Goal: Task Accomplishment & Management: Use online tool/utility

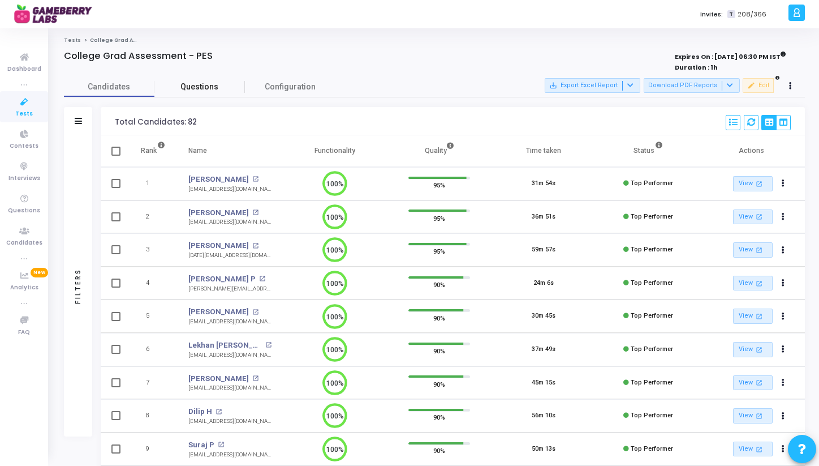
click at [205, 80] on link "Questions" at bounding box center [199, 87] width 91 height 20
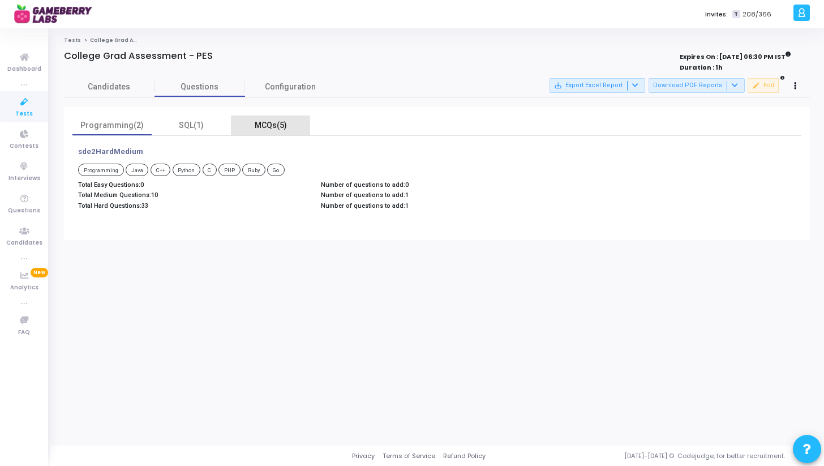
click at [272, 127] on div "MCQs(5)" at bounding box center [271, 125] width 66 height 12
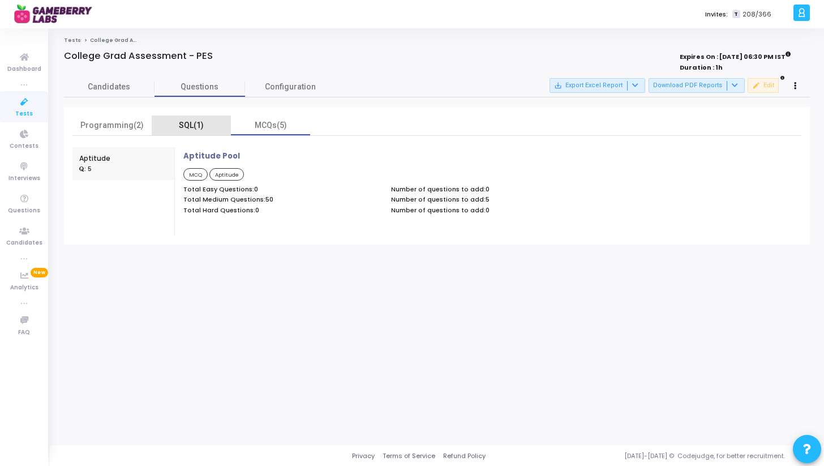
click at [204, 126] on div "SQL(1)" at bounding box center [191, 125] width 66 height 12
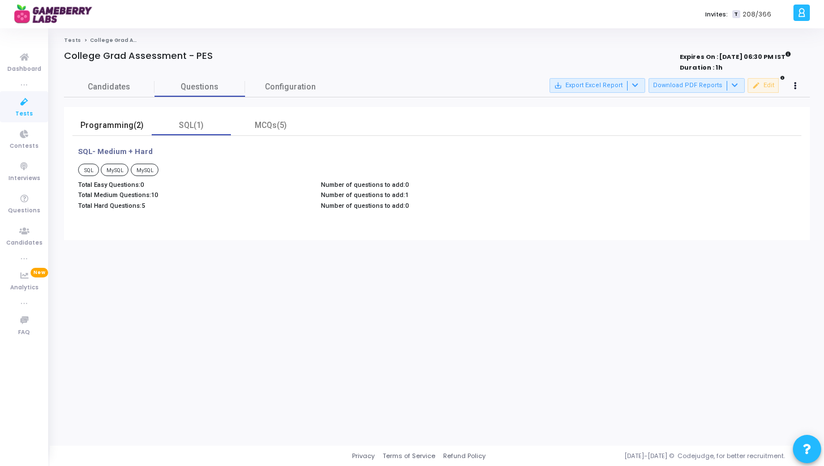
click at [129, 128] on div "Programming(2)" at bounding box center [112, 125] width 66 height 12
click at [290, 93] on link "Configuration" at bounding box center [290, 87] width 91 height 20
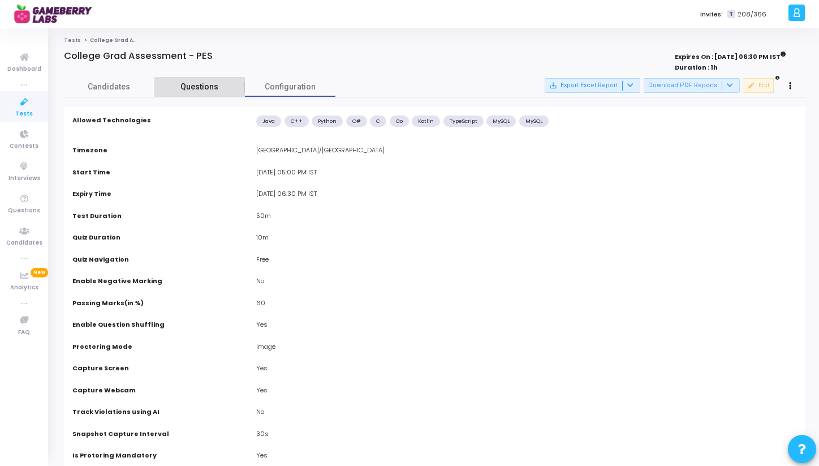
click at [209, 93] on span "Questions" at bounding box center [199, 87] width 91 height 12
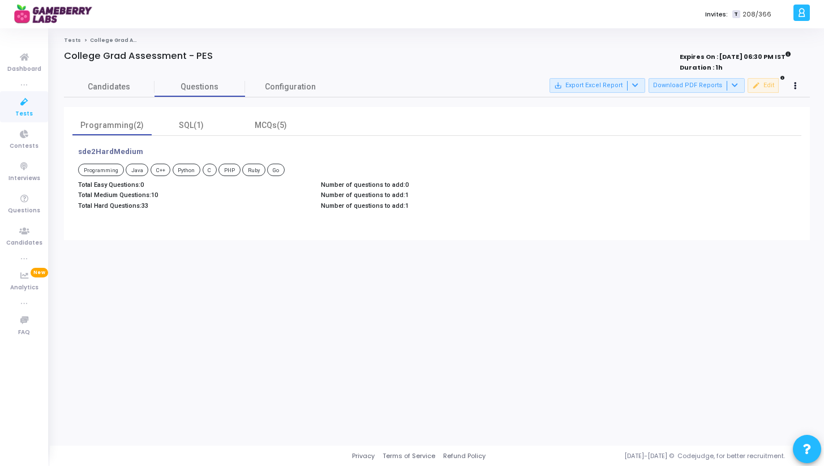
click at [113, 151] on p "sde2HardMedium" at bounding box center [110, 151] width 65 height 9
click at [19, 204] on icon at bounding box center [24, 199] width 24 height 14
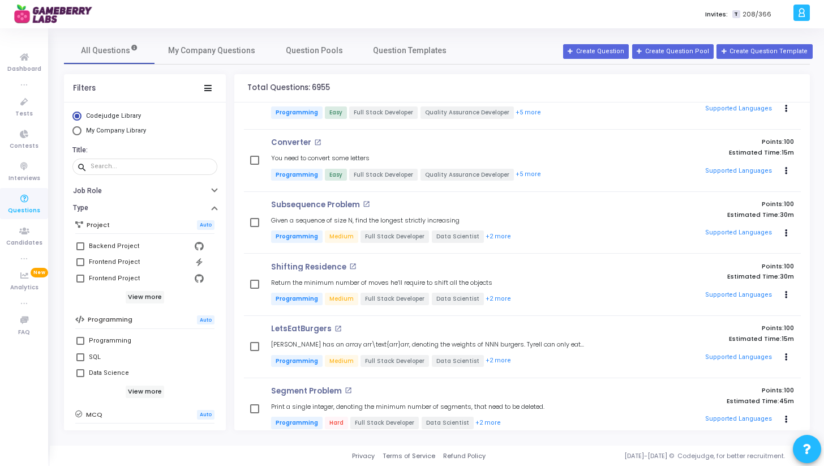
scroll to position [3376, 0]
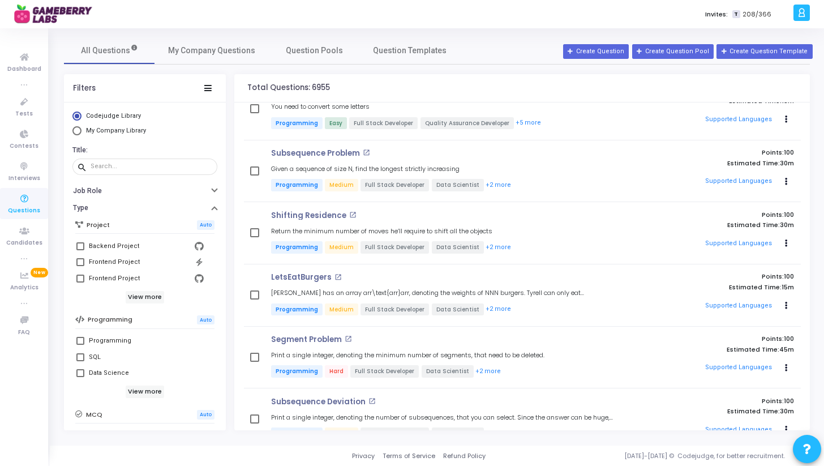
click at [106, 132] on span "My Company Library" at bounding box center [116, 130] width 60 height 7
click at [81, 132] on input "My Company Library" at bounding box center [76, 130] width 9 height 9
radio input "true"
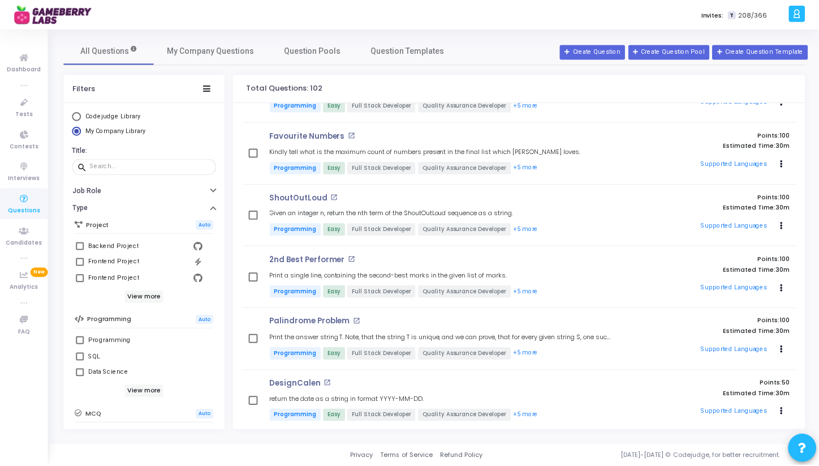
scroll to position [2241, 0]
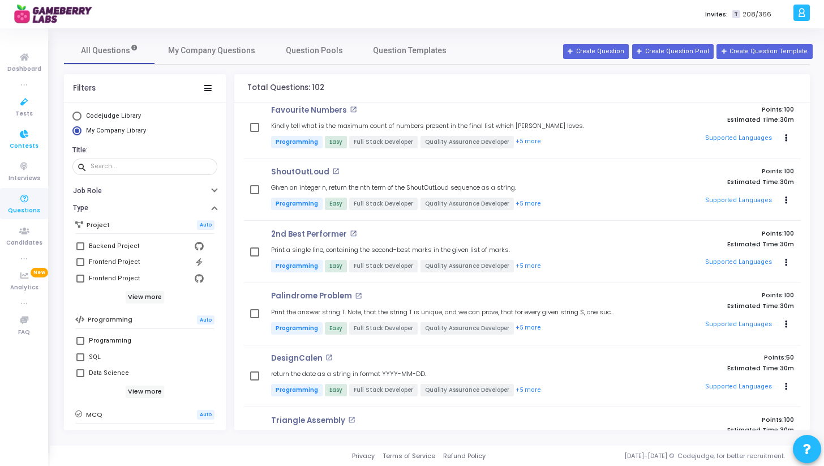
click at [26, 143] on span "Contests" at bounding box center [24, 146] width 29 height 10
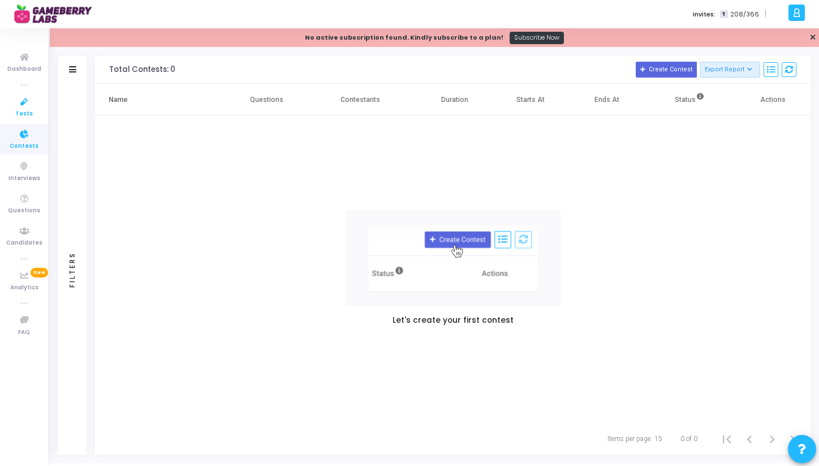
click at [21, 105] on icon at bounding box center [24, 102] width 24 height 14
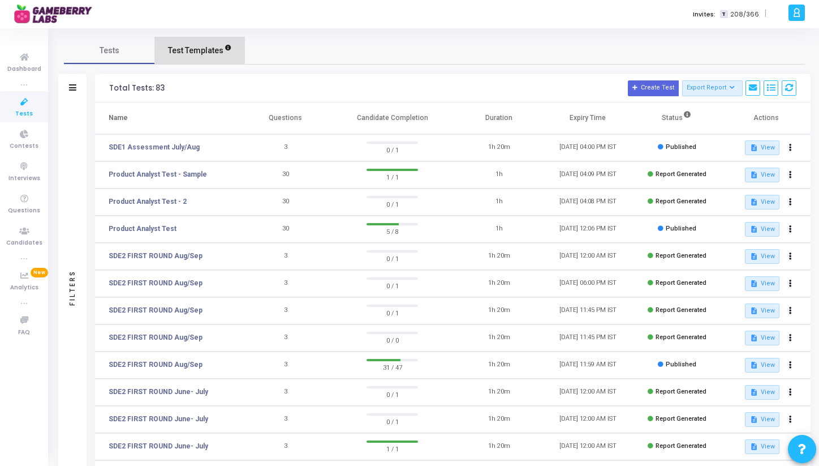
click at [204, 49] on span "Test Templates" at bounding box center [195, 51] width 55 height 12
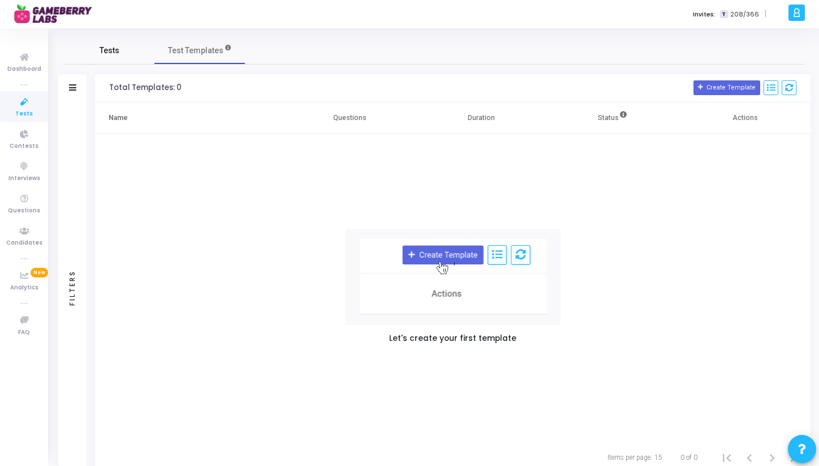
click at [100, 60] on link "Tests" at bounding box center [109, 50] width 91 height 27
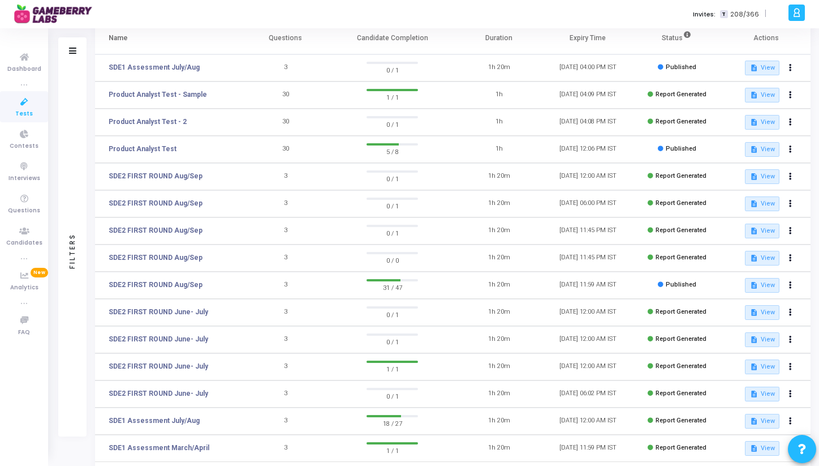
scroll to position [136, 0]
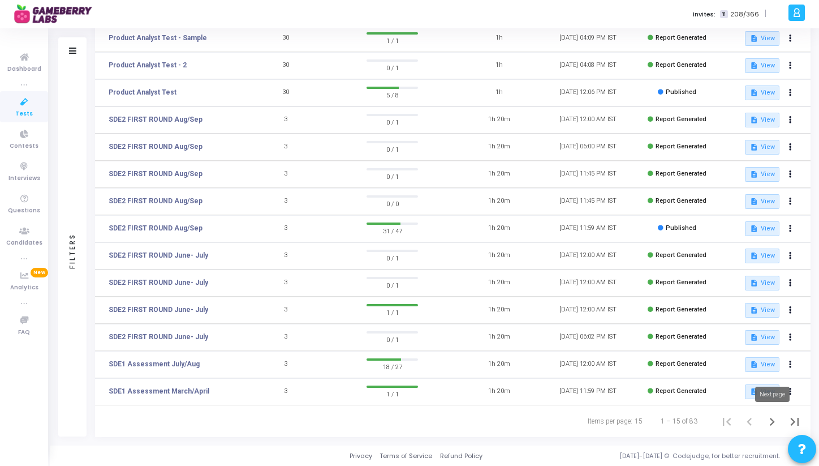
click at [773, 420] on icon "Next page" at bounding box center [772, 421] width 5 height 8
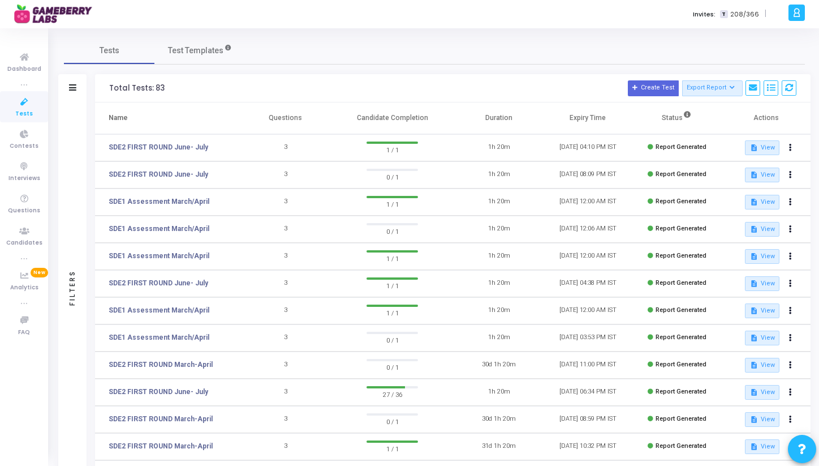
click at [75, 249] on div "Filters" at bounding box center [72, 287] width 10 height 124
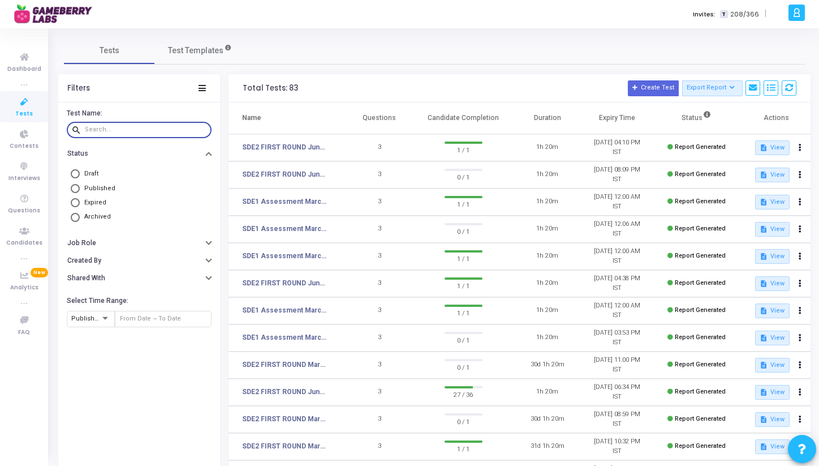
click at [110, 129] on input "text" at bounding box center [146, 129] width 122 height 7
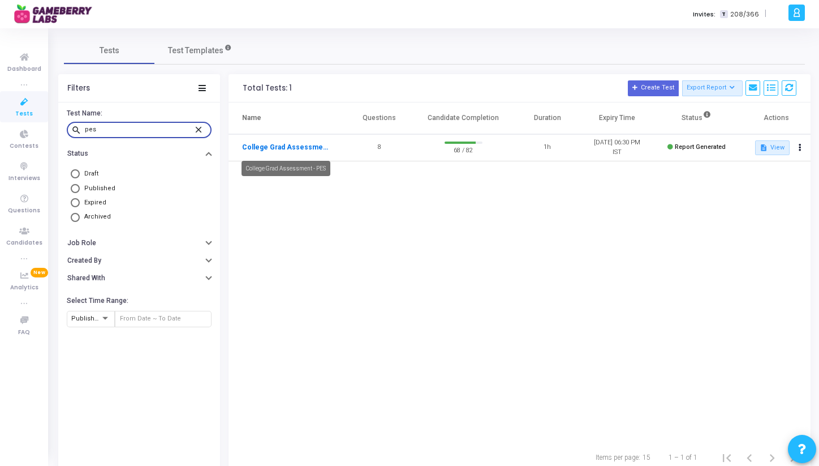
type input "pes"
click at [291, 150] on link "College Grad Assessment - PES" at bounding box center [285, 147] width 87 height 10
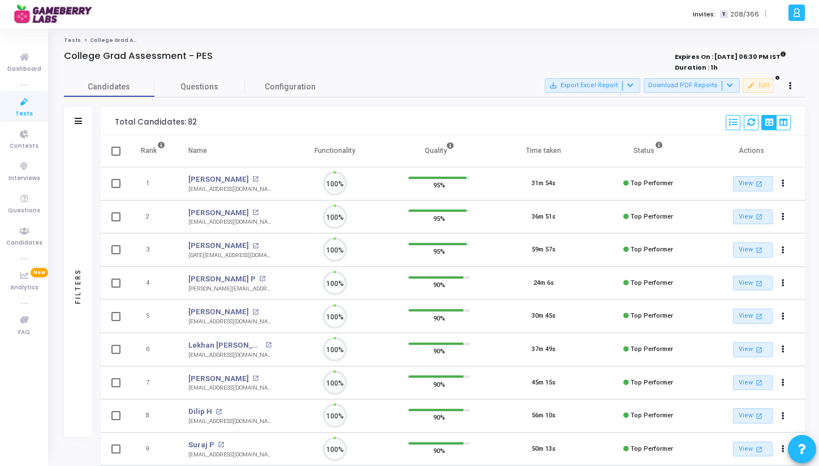
scroll to position [24, 29]
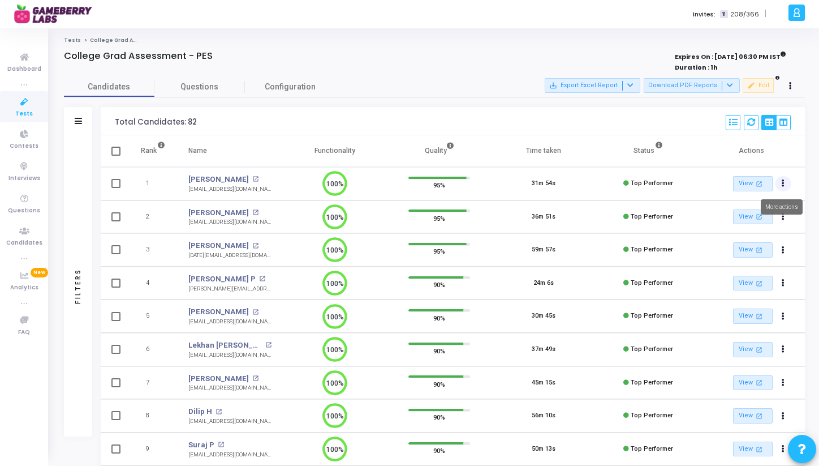
click at [779, 179] on button "Actions" at bounding box center [783, 184] width 16 height 16
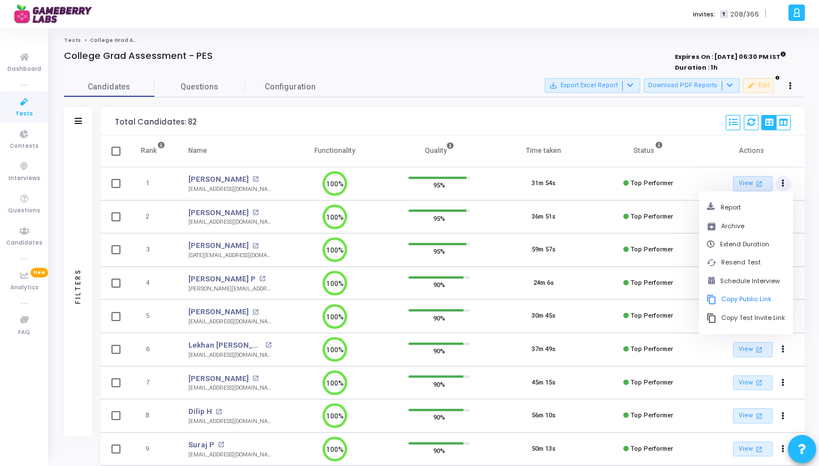
click at [782, 178] on button "Actions" at bounding box center [783, 184] width 16 height 16
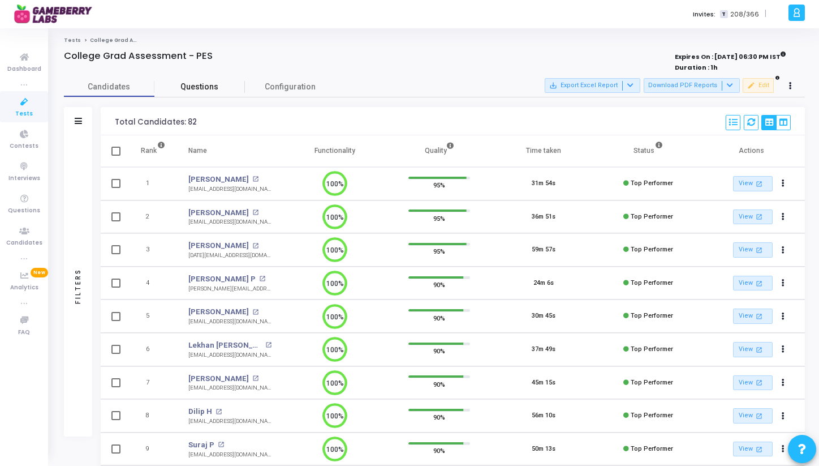
click at [215, 90] on span "Questions" at bounding box center [199, 87] width 91 height 12
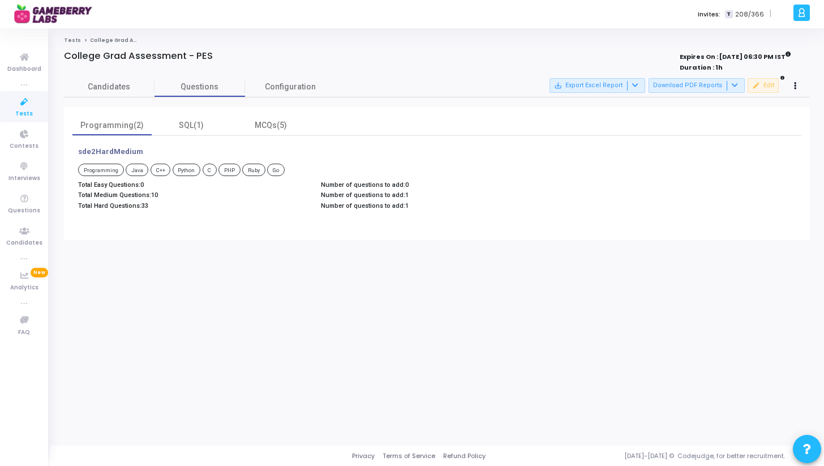
click at [88, 150] on p "sde2HardMedium" at bounding box center [110, 151] width 65 height 9
click at [116, 195] on p "Total Medium Questions: 10" at bounding box center [193, 194] width 231 height 7
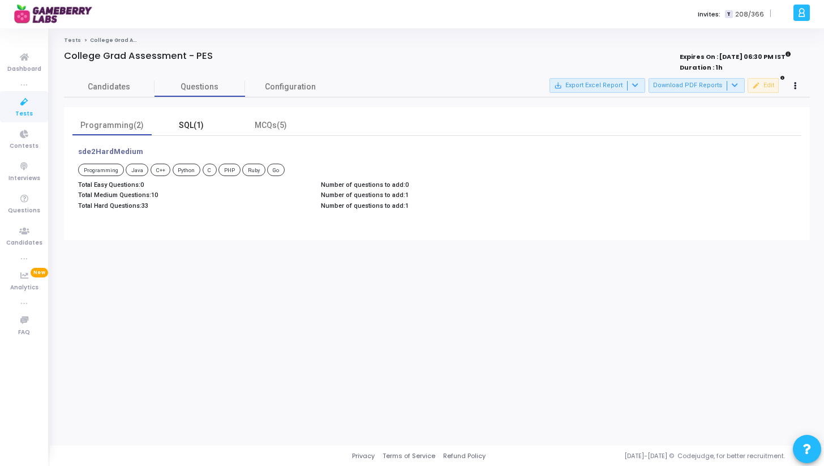
click at [195, 128] on div "SQL(1)" at bounding box center [191, 125] width 66 height 12
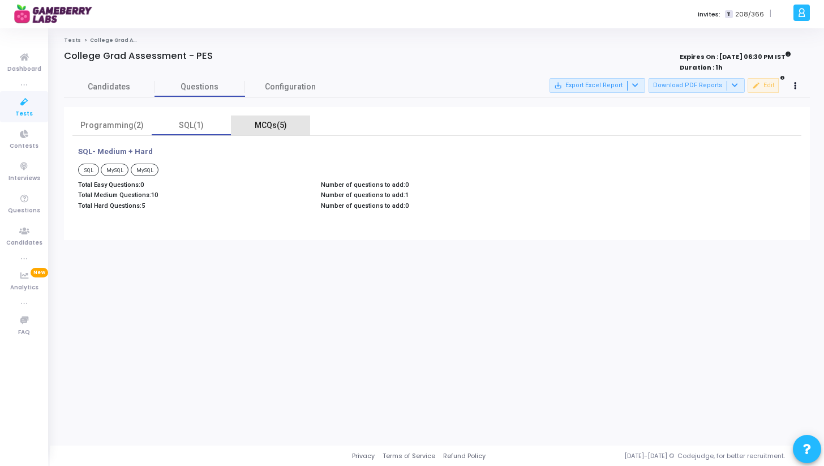
click at [276, 126] on div "MCQs(5)" at bounding box center [271, 125] width 66 height 12
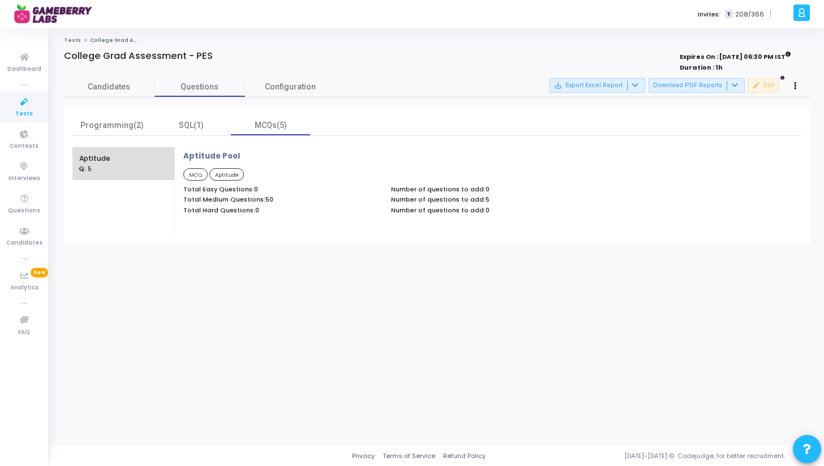
click at [93, 166] on div ": 5" at bounding box center [94, 168] width 31 height 10
click at [197, 126] on div "SQL(1)" at bounding box center [191, 125] width 66 height 12
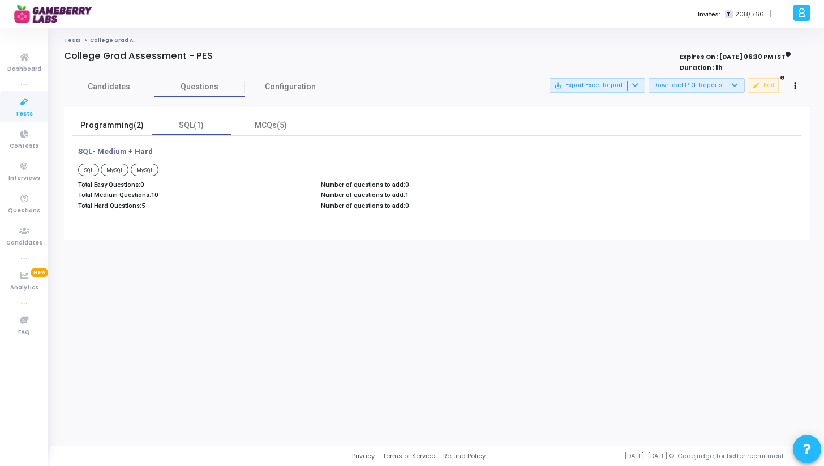
click at [125, 127] on div "Programming(2)" at bounding box center [112, 125] width 66 height 12
click at [25, 214] on span "Questions" at bounding box center [24, 211] width 32 height 10
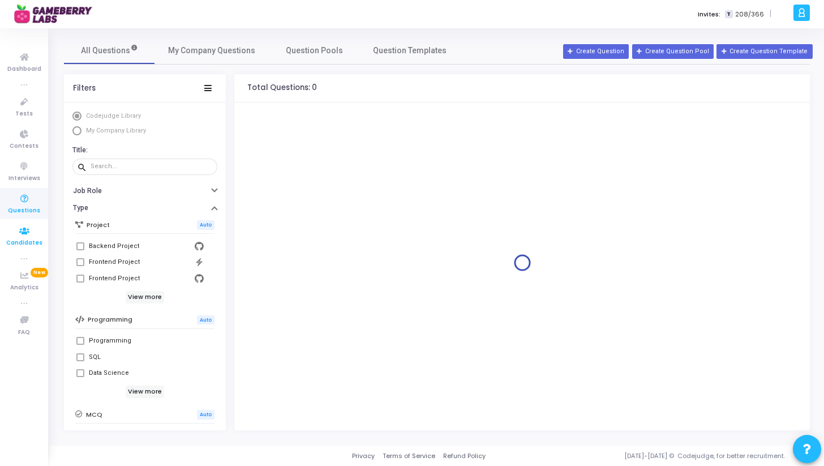
click at [25, 234] on icon at bounding box center [24, 231] width 24 height 14
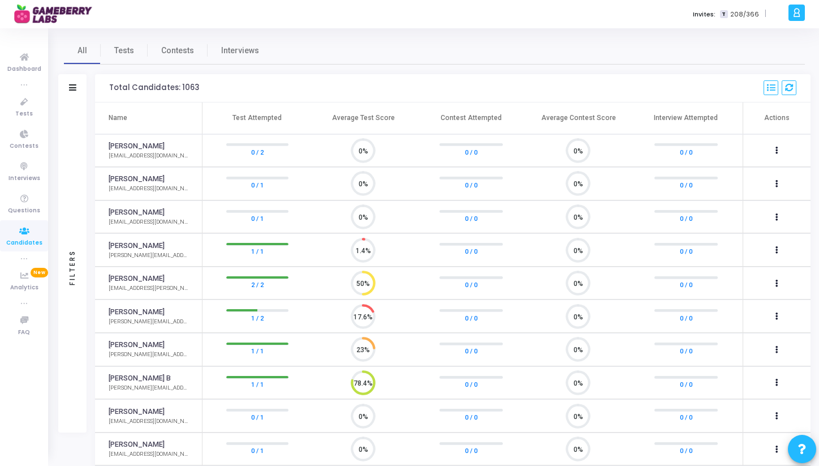
click at [77, 102] on div "Filters" at bounding box center [72, 267] width 28 height 330
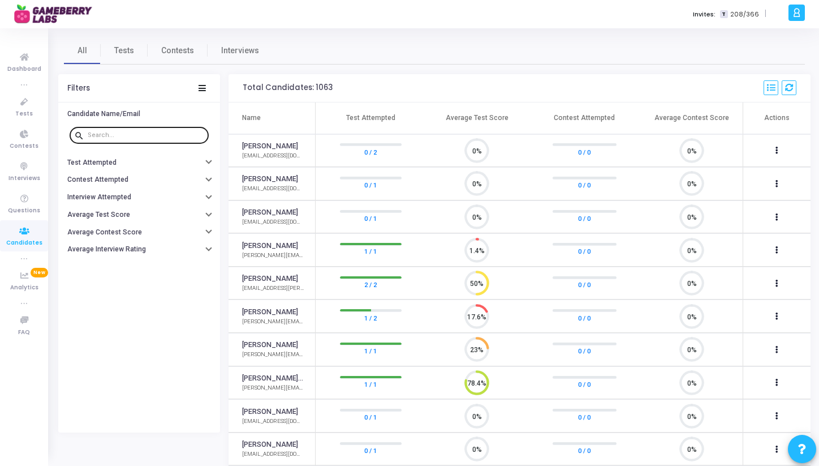
click at [102, 133] on input "text" at bounding box center [146, 135] width 117 height 7
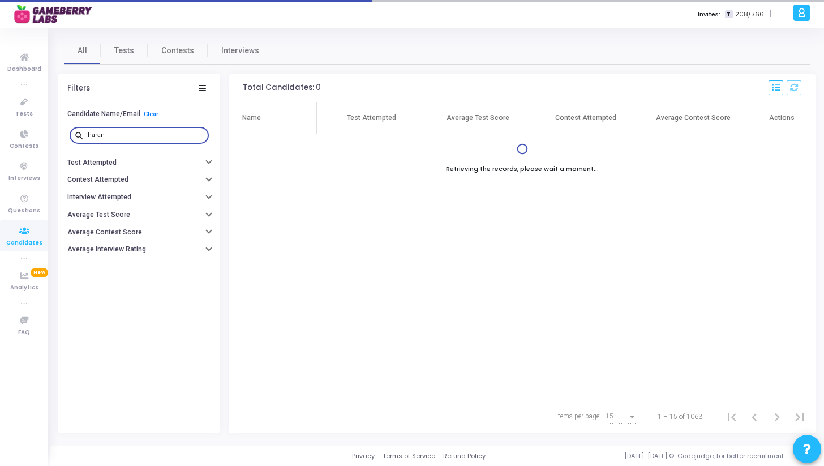
type input "haran"
click at [189, 46] on span "Contests" at bounding box center [177, 51] width 33 height 12
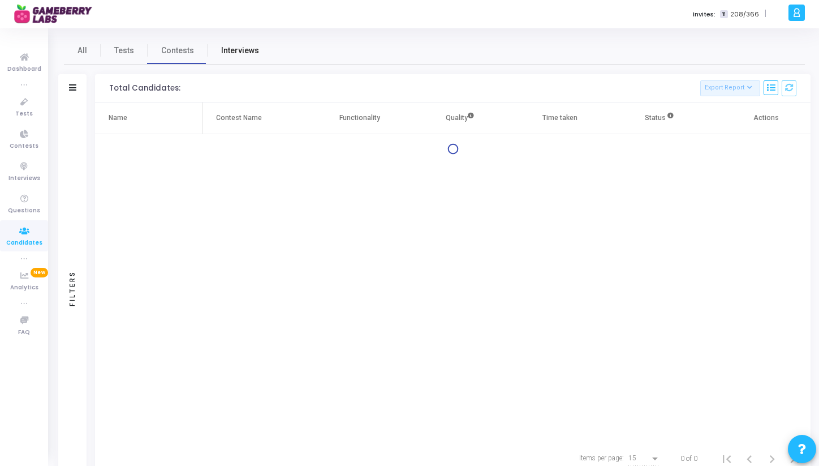
click at [235, 55] on span "Interviews" at bounding box center [240, 51] width 38 height 12
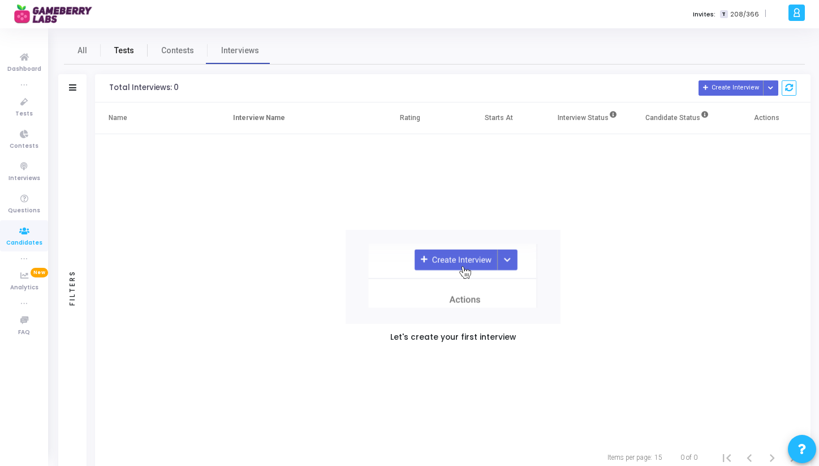
click at [103, 54] on link "Tests" at bounding box center [124, 50] width 47 height 27
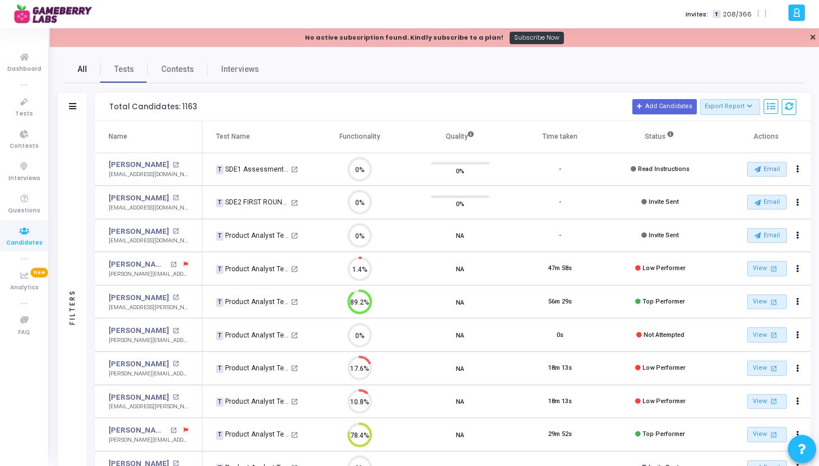
click at [74, 55] on link "All" at bounding box center [82, 68] width 37 height 27
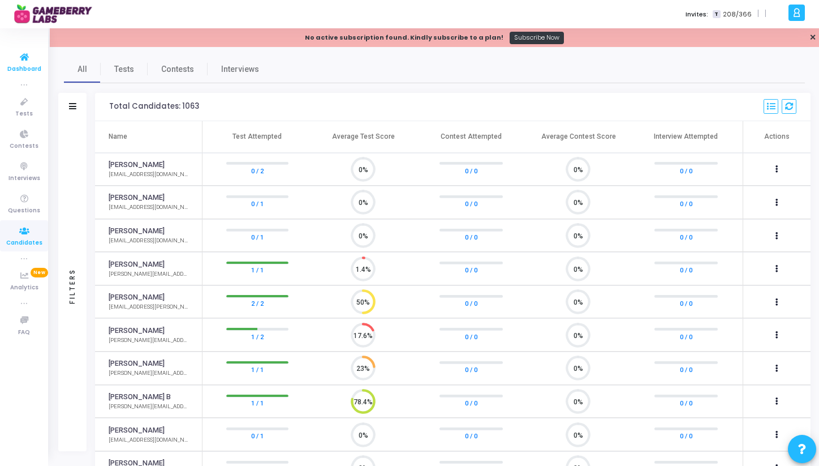
click at [21, 63] on icon at bounding box center [24, 57] width 24 height 14
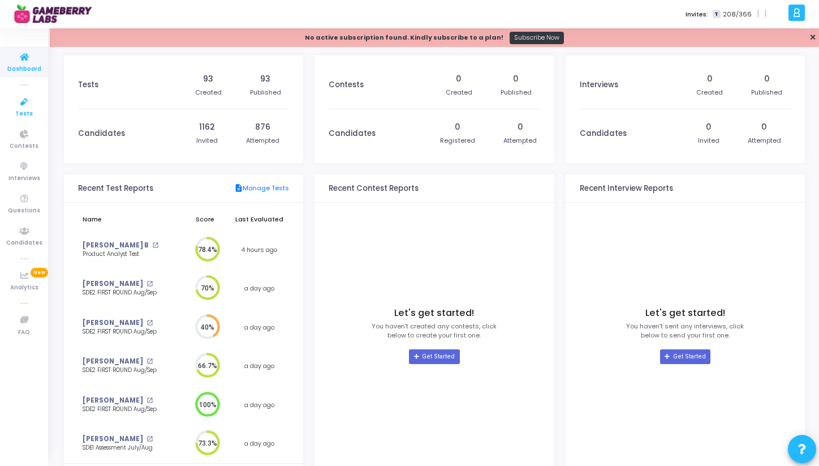
click at [19, 97] on icon at bounding box center [24, 102] width 24 height 14
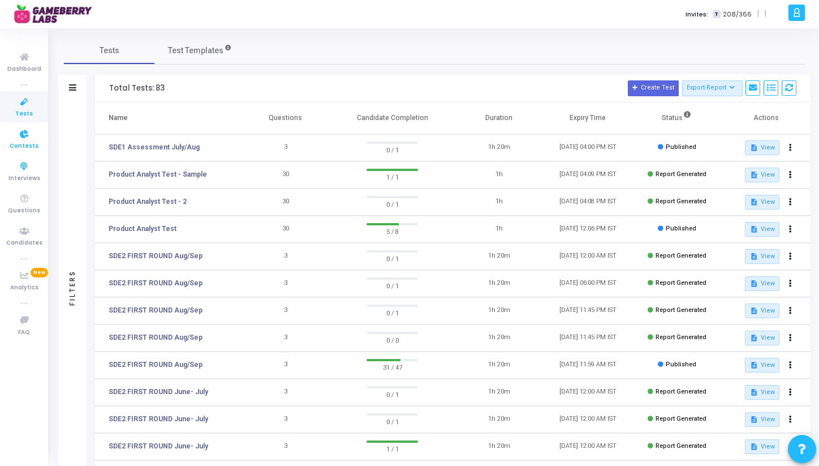
click at [27, 142] on span "Contests" at bounding box center [24, 146] width 29 height 10
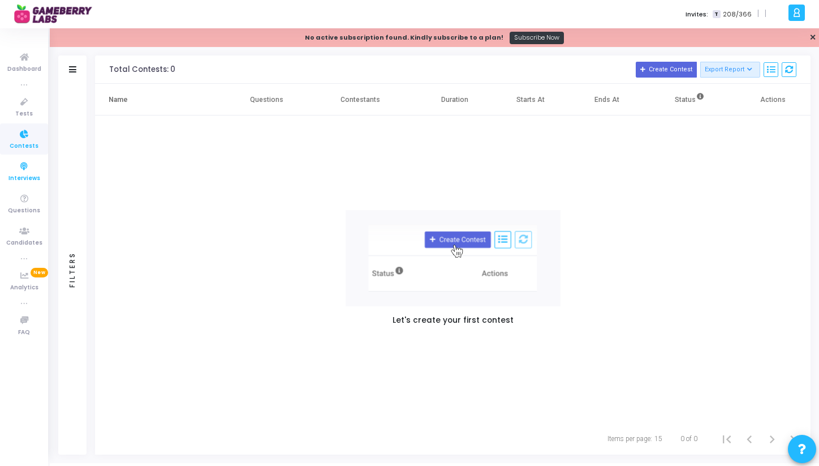
click at [23, 170] on icon at bounding box center [24, 167] width 24 height 14
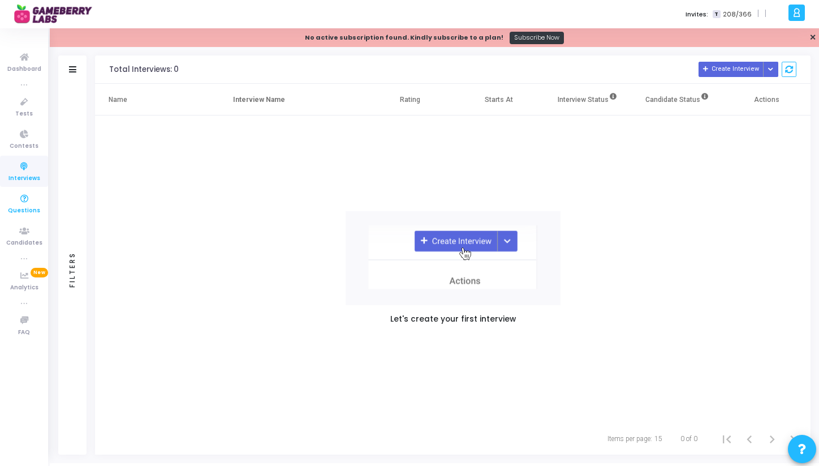
click at [22, 217] on link "Questions" at bounding box center [24, 203] width 48 height 31
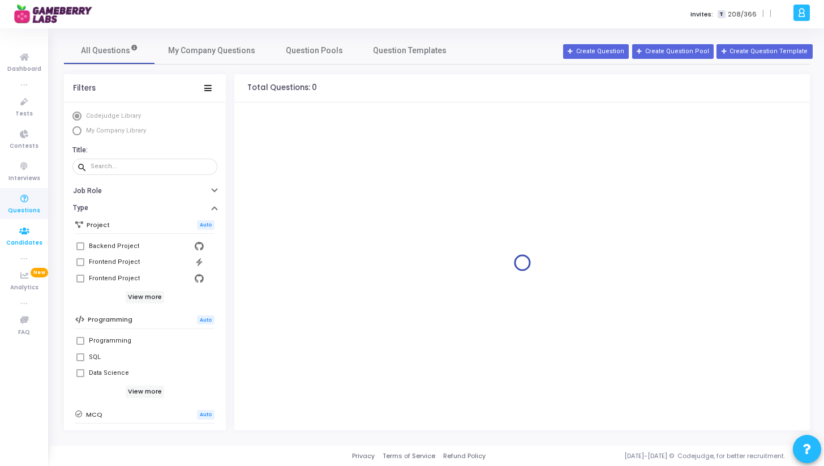
click at [20, 239] on span "Candidates" at bounding box center [24, 243] width 36 height 10
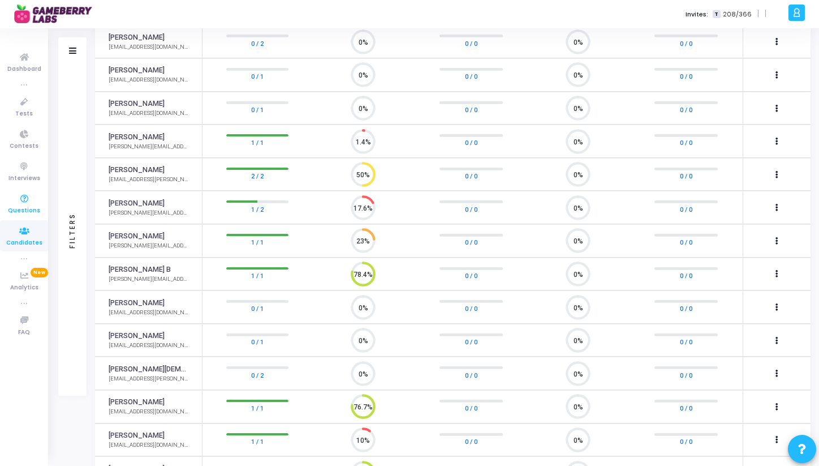
click at [26, 195] on icon at bounding box center [24, 199] width 24 height 14
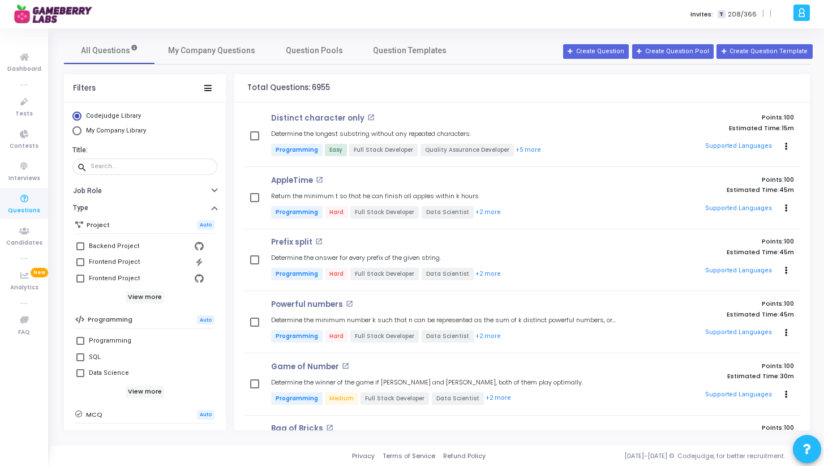
click at [82, 341] on span at bounding box center [80, 341] width 8 height 8
click at [80, 344] on input "Programming" at bounding box center [80, 344] width 1 height 1
checkbox input "true"
click at [108, 128] on span "My Company Library" at bounding box center [116, 130] width 60 height 7
click at [81, 128] on input "My Company Library" at bounding box center [76, 130] width 9 height 9
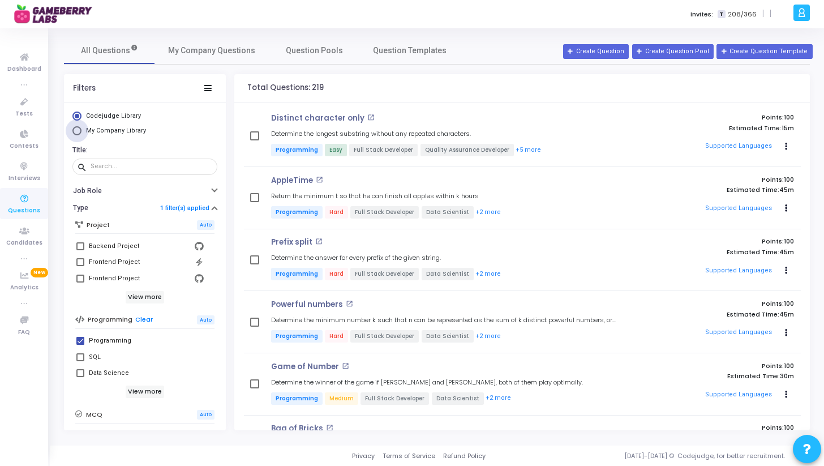
radio input "true"
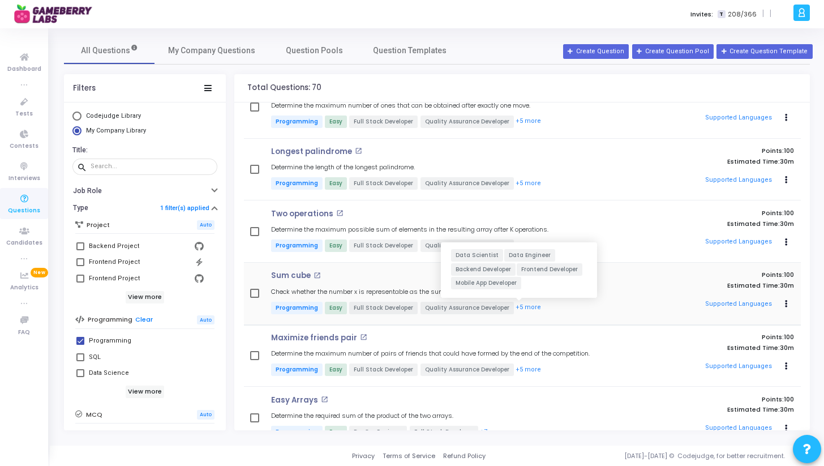
click at [515, 307] on button "+5 more" at bounding box center [528, 307] width 27 height 11
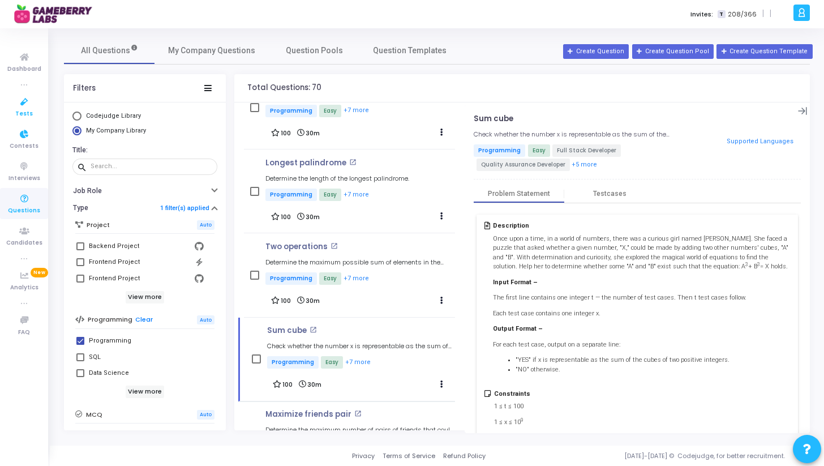
click at [33, 107] on icon at bounding box center [24, 102] width 24 height 14
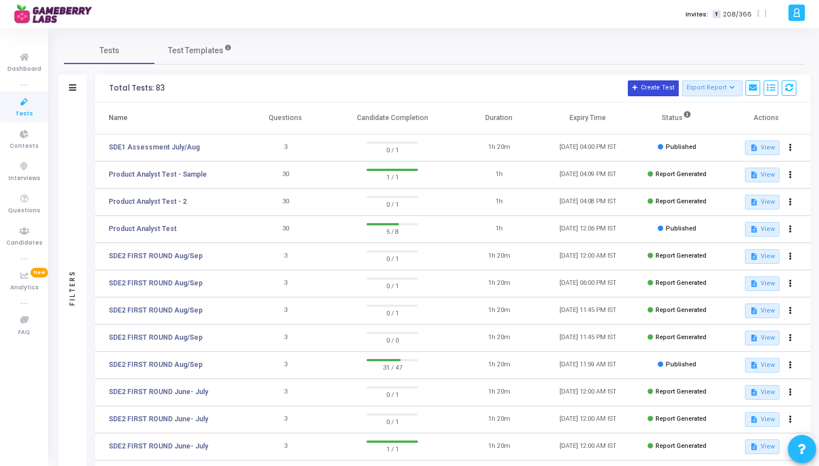
click at [664, 91] on button "Create Test" at bounding box center [653, 88] width 51 height 16
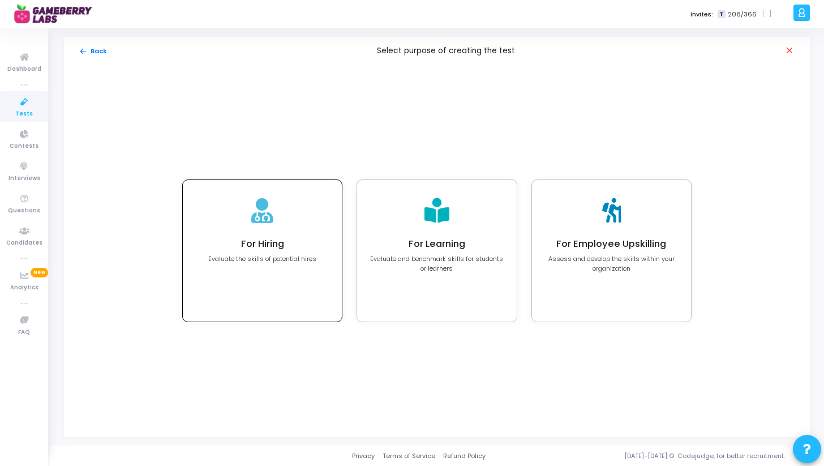
click at [287, 269] on div "For Hiring Evaluate the skills of potential hires" at bounding box center [262, 250] width 159 height 141
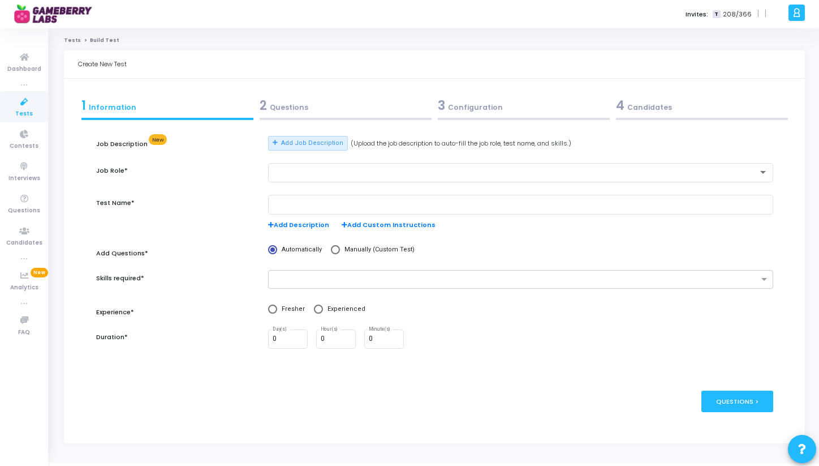
click at [282, 107] on div "2 Questions" at bounding box center [346, 105] width 172 height 19
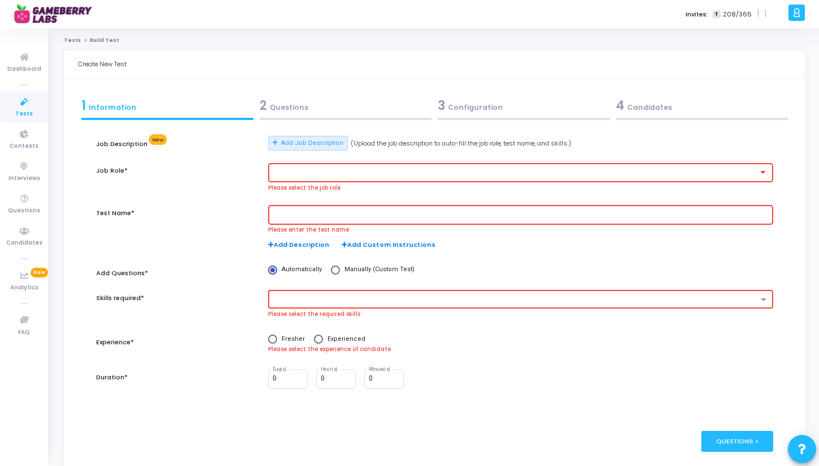
click at [208, 107] on div "1 Information" at bounding box center [167, 105] width 172 height 19
click at [303, 169] on div at bounding box center [515, 173] width 485 height 8
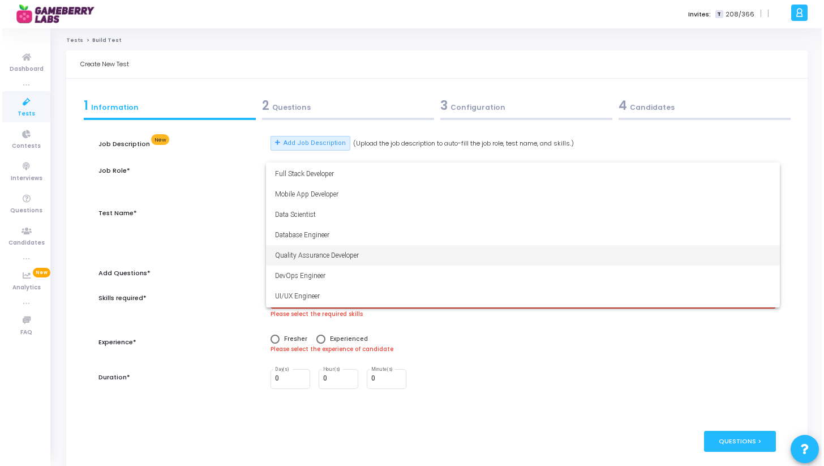
scroll to position [79, 0]
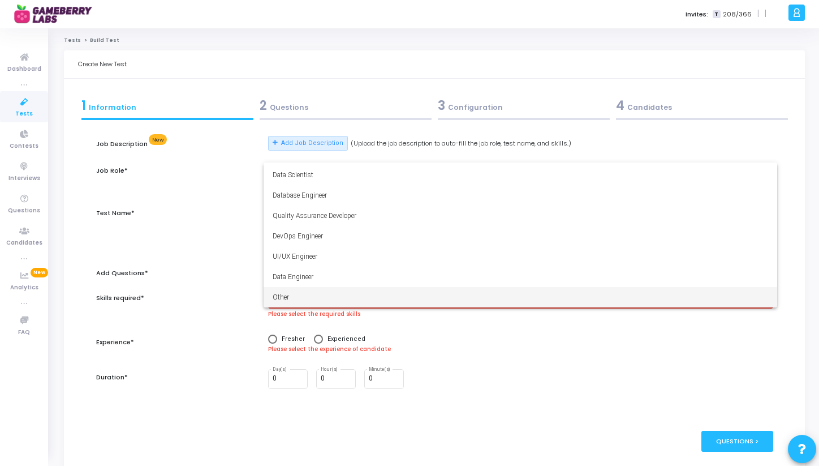
click at [309, 301] on span "Other" at bounding box center [520, 297] width 495 height 20
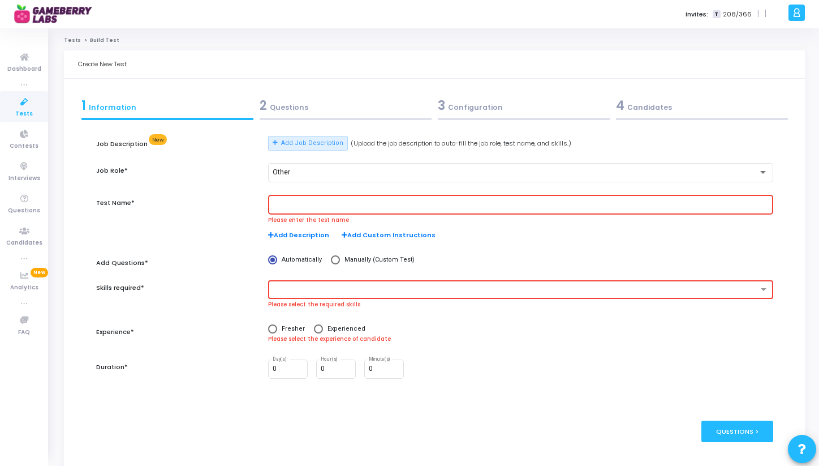
click at [294, 202] on input "text" at bounding box center [520, 205] width 495 height 8
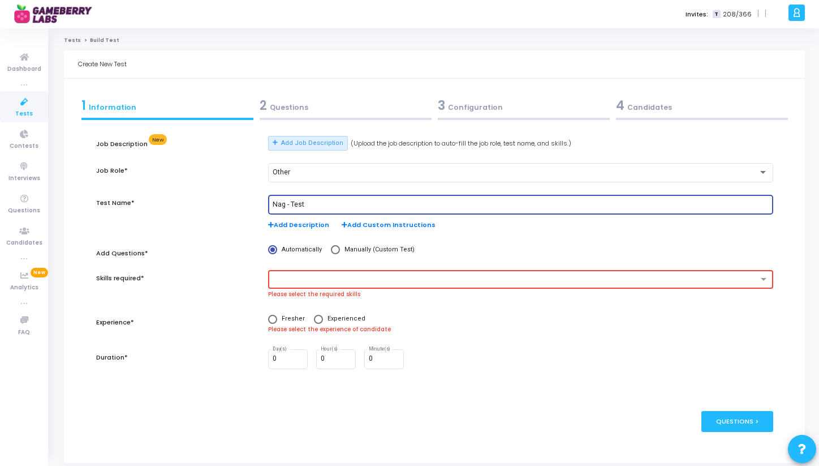
type input "Nag - Test"
click at [340, 251] on span "Manually (Custom Test)" at bounding box center [377, 250] width 75 height 10
click at [338, 251] on input "Manually (Custom Test)" at bounding box center [335, 249] width 9 height 9
radio input "true"
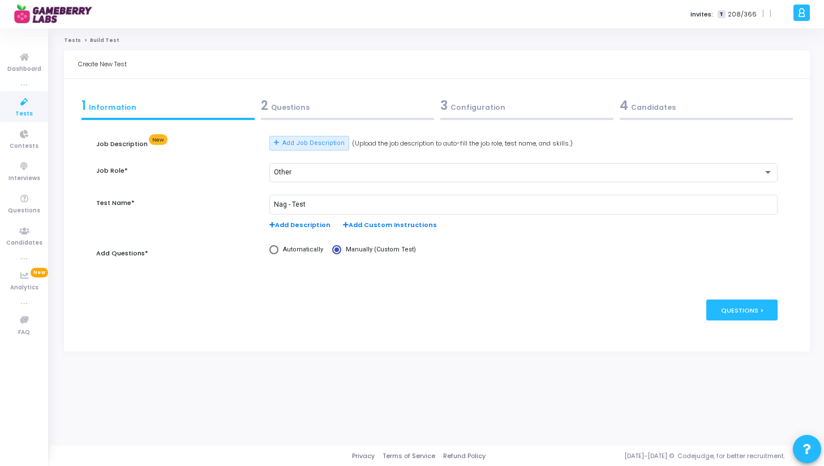
click at [291, 251] on span "Automatically" at bounding box center [300, 250] width 45 height 10
click at [278, 251] on input "Automatically" at bounding box center [273, 249] width 9 height 9
radio input "true"
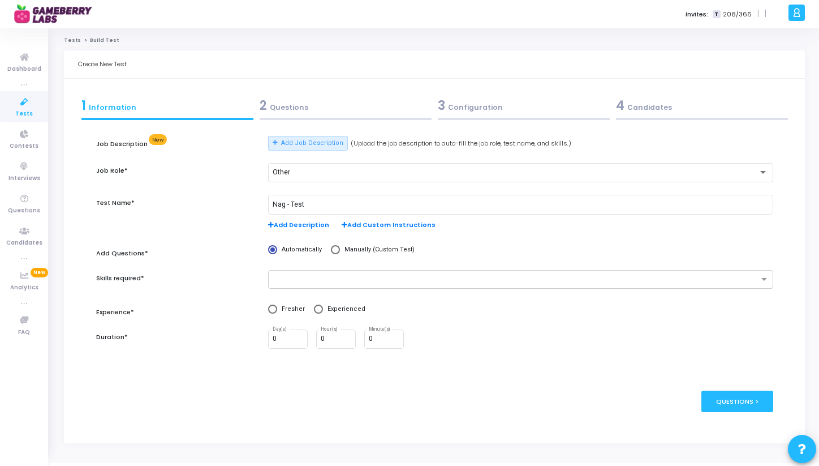
click at [337, 248] on span at bounding box center [335, 249] width 9 height 9
click at [337, 248] on input "Manually (Custom Test)" at bounding box center [335, 249] width 9 height 9
radio input "true"
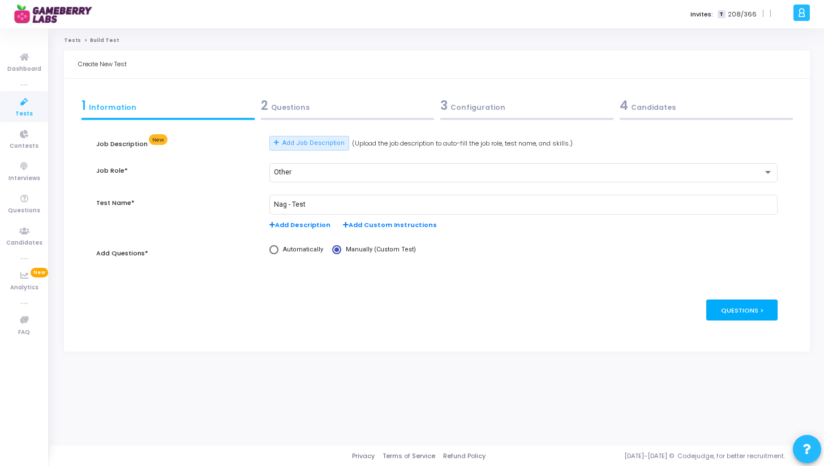
click at [739, 307] on div "Questions >" at bounding box center [742, 309] width 72 height 21
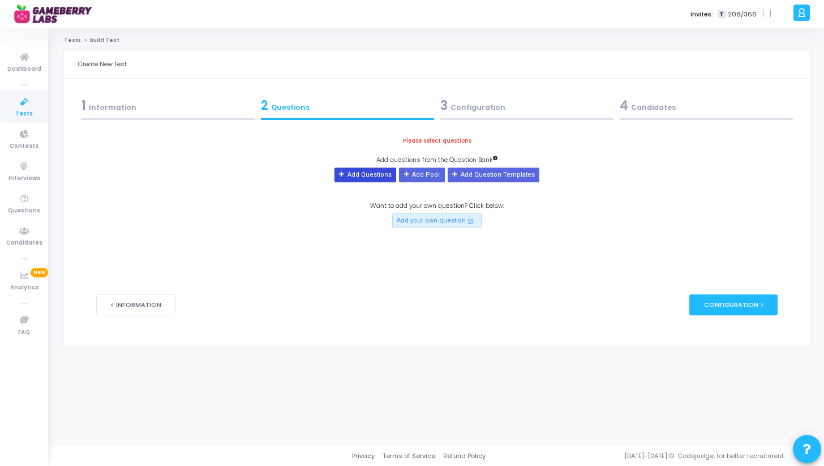
click at [390, 174] on button "Add Questions" at bounding box center [365, 174] width 62 height 15
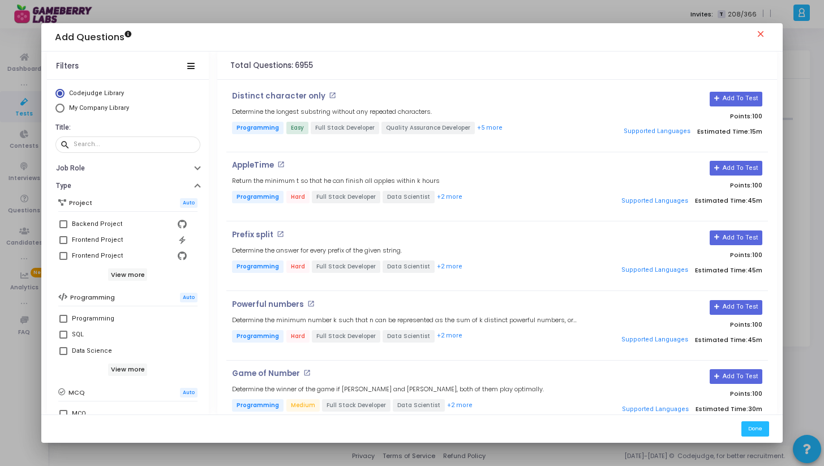
click at [106, 105] on span "My Company Library" at bounding box center [99, 107] width 60 height 7
click at [64, 105] on input "My Company Library" at bounding box center [59, 108] width 9 height 9
radio input "true"
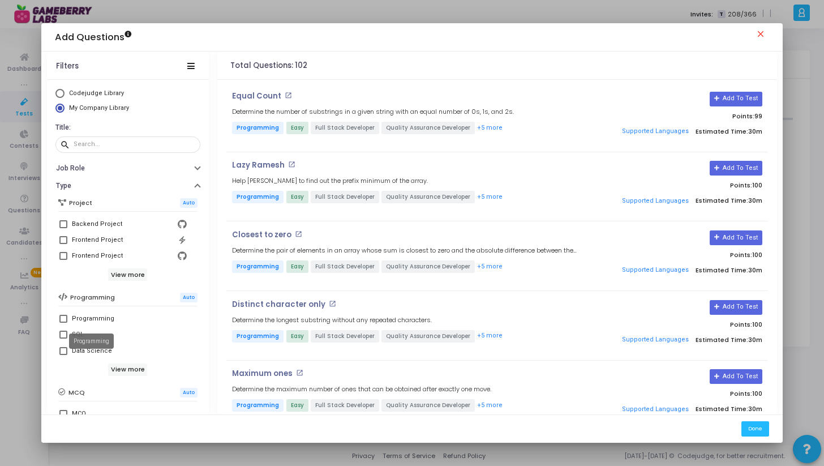
click at [89, 312] on div "Programming" at bounding box center [93, 319] width 42 height 14
click at [63, 322] on input "Programming" at bounding box center [63, 322] width 1 height 1
checkbox input "true"
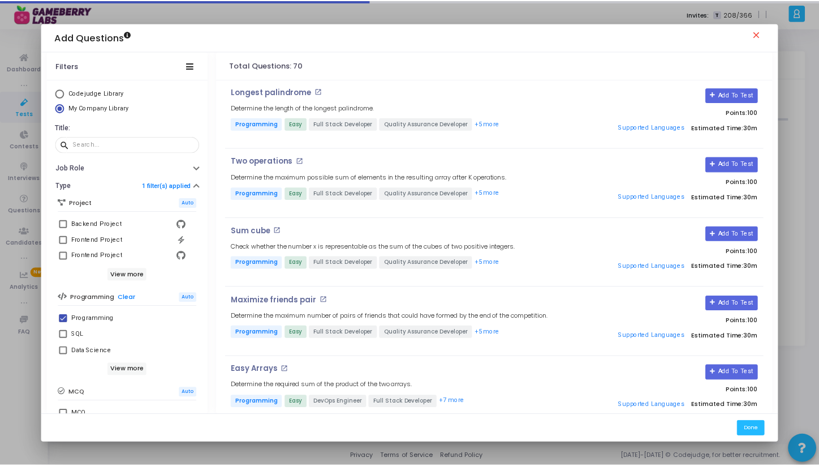
scroll to position [334, 0]
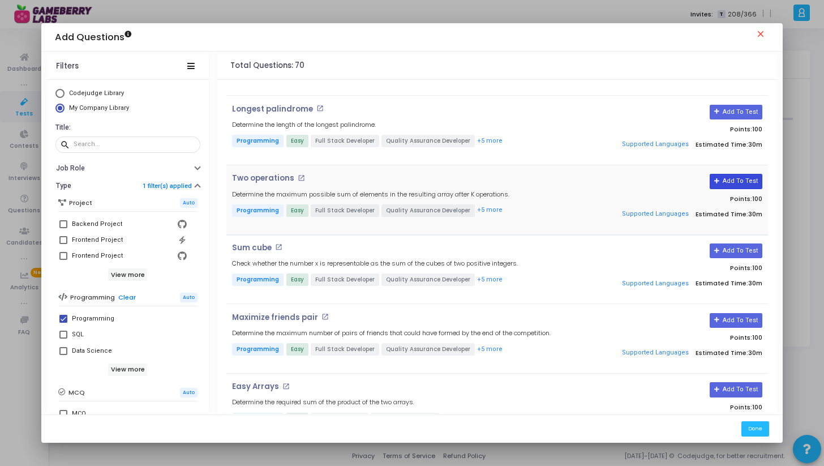
click at [738, 181] on button "Add To Test" at bounding box center [735, 181] width 53 height 15
click at [756, 432] on button "Done" at bounding box center [755, 428] width 28 height 15
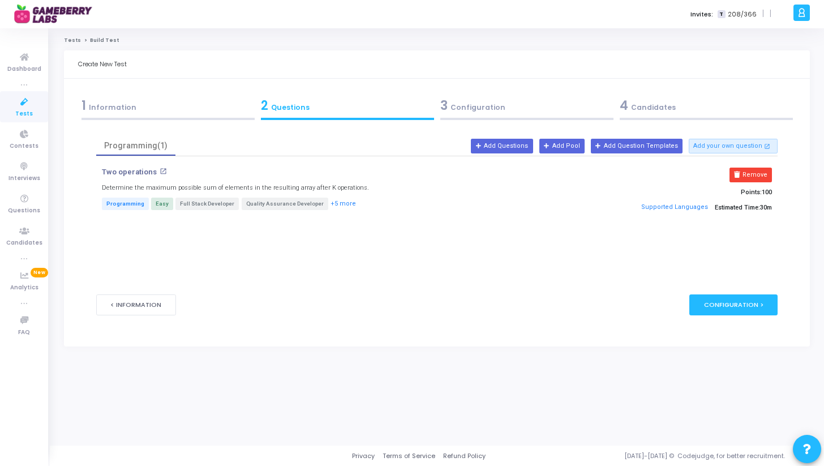
click at [486, 106] on div "3 Configuration" at bounding box center [526, 105] width 173 height 19
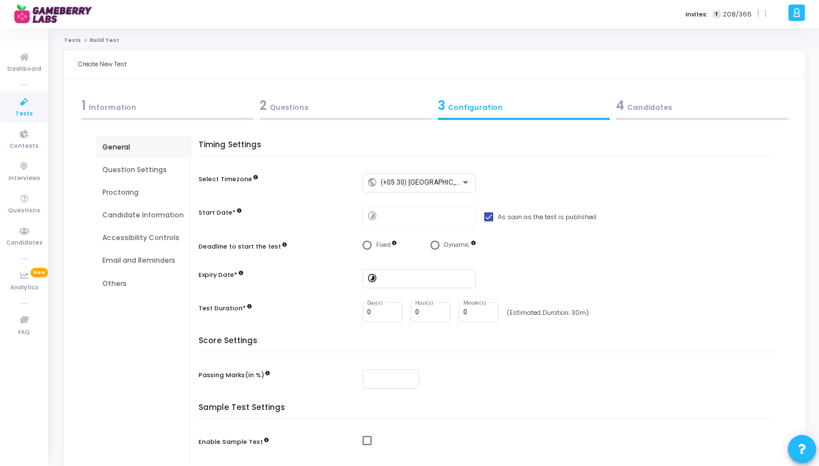
click at [133, 165] on div "Question Settings" at bounding box center [142, 170] width 81 height 10
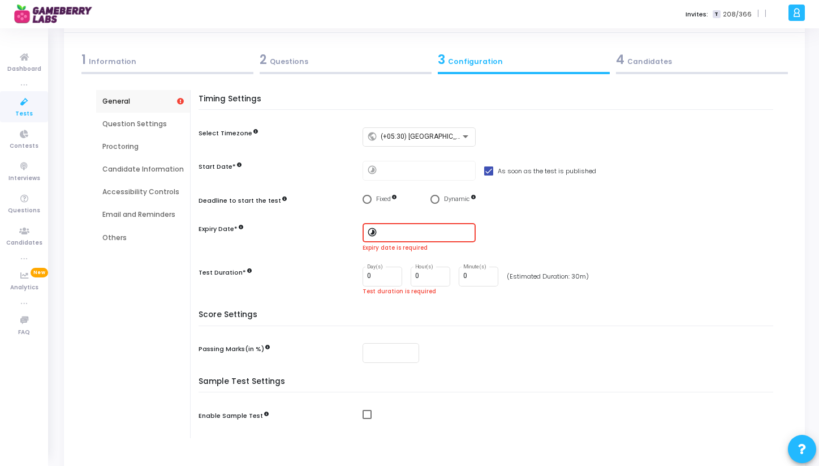
scroll to position [0, 0]
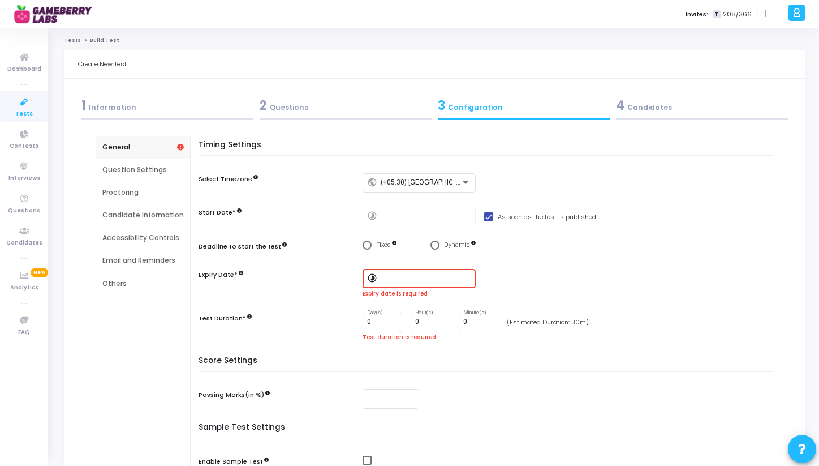
click at [643, 119] on div at bounding box center [702, 119] width 172 height 2
click at [388, 277] on input at bounding box center [426, 278] width 91 height 8
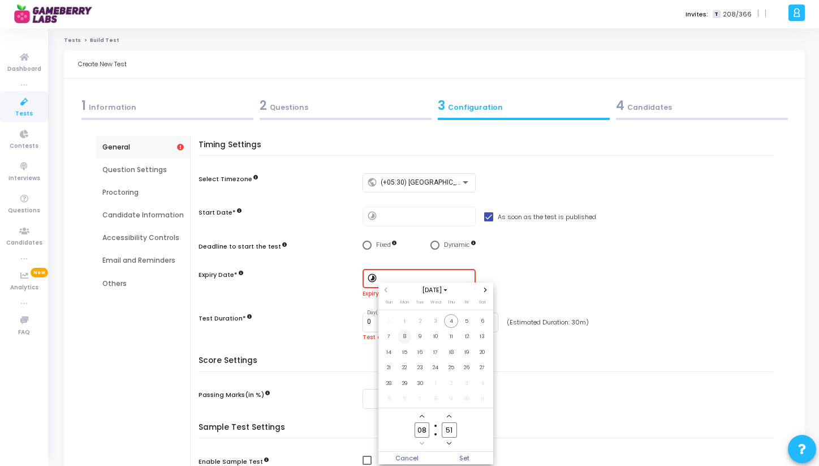
click at [404, 335] on span "8" at bounding box center [405, 336] width 14 height 14
click at [460, 460] on span "Set" at bounding box center [465, 457] width 58 height 12
type input "[DATE] 8:51 AM"
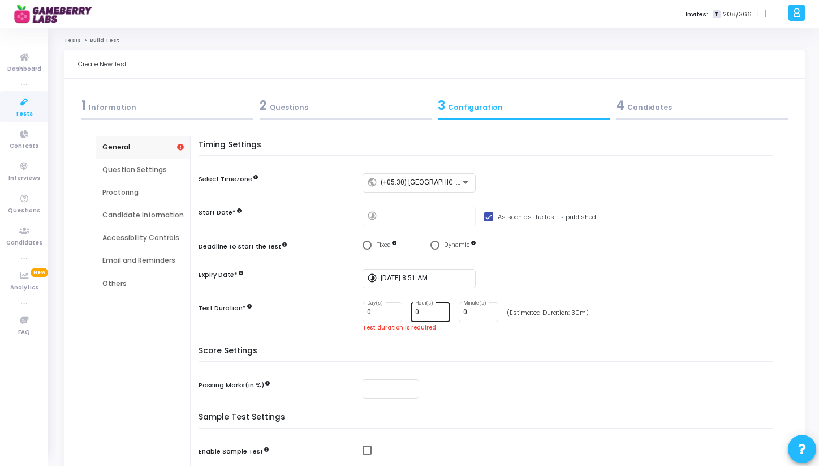
click at [425, 305] on div "0 Hour(s)" at bounding box center [430, 311] width 31 height 21
click at [424, 309] on input "0" at bounding box center [430, 312] width 31 height 8
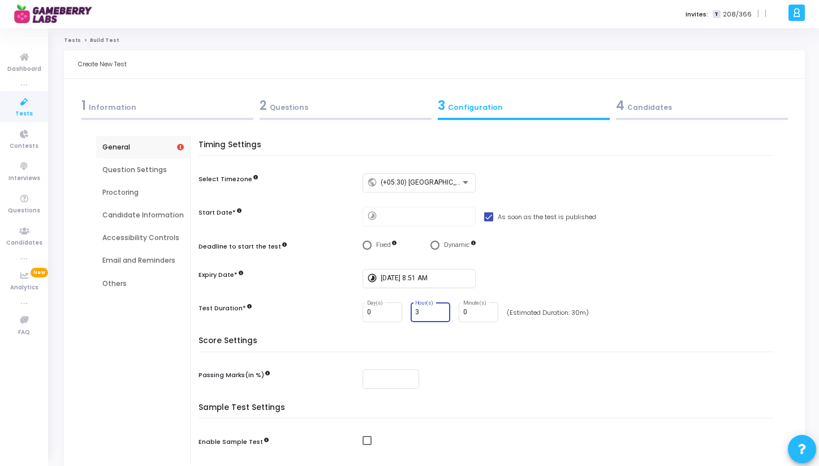
type input "3"
click at [458, 333] on div "Timing Settings Select Timezone public (+05:30) [GEOGRAPHIC_DATA]/[GEOGRAPHIC_D…" at bounding box center [488, 238] width 569 height 196
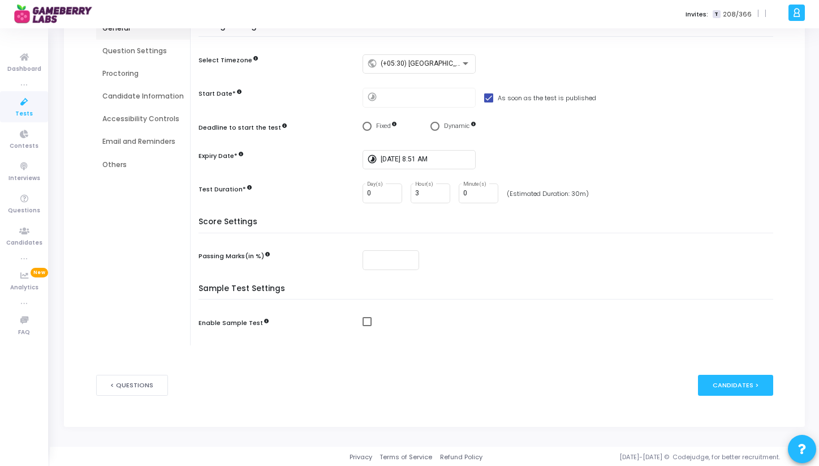
scroll to position [120, 0]
click at [708, 384] on div "Candidates >" at bounding box center [735, 383] width 75 height 21
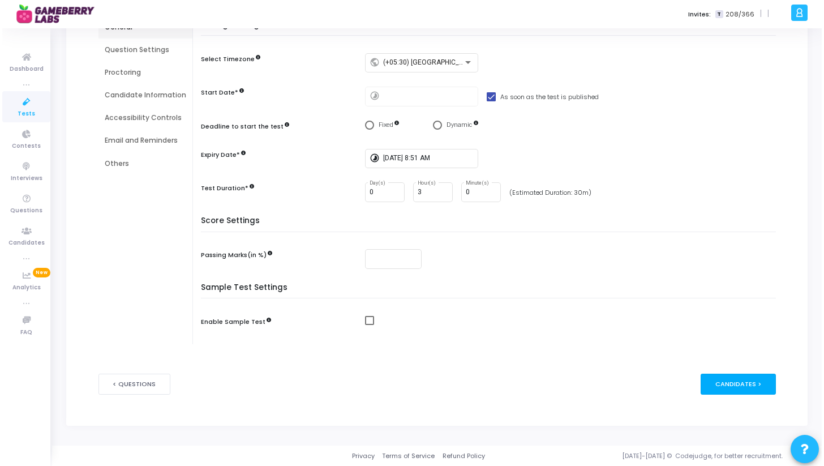
scroll to position [0, 0]
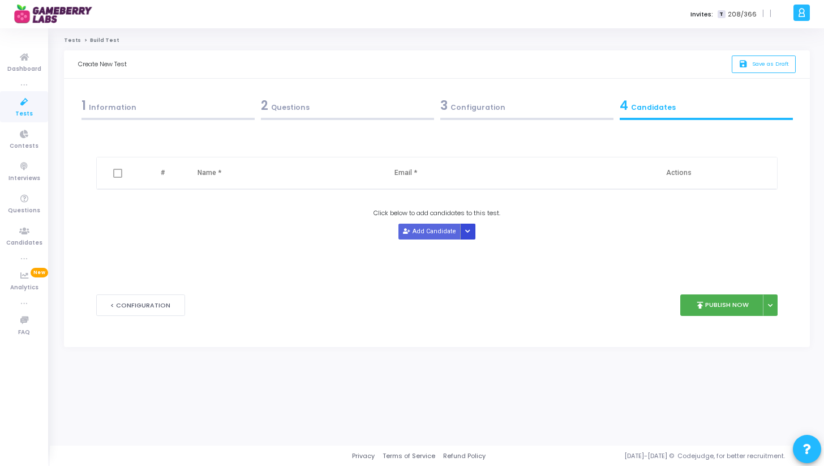
click at [468, 233] on icon "Button group with nested dropdown" at bounding box center [467, 232] width 5 height 6
click at [35, 111] on link "Tests" at bounding box center [24, 106] width 48 height 31
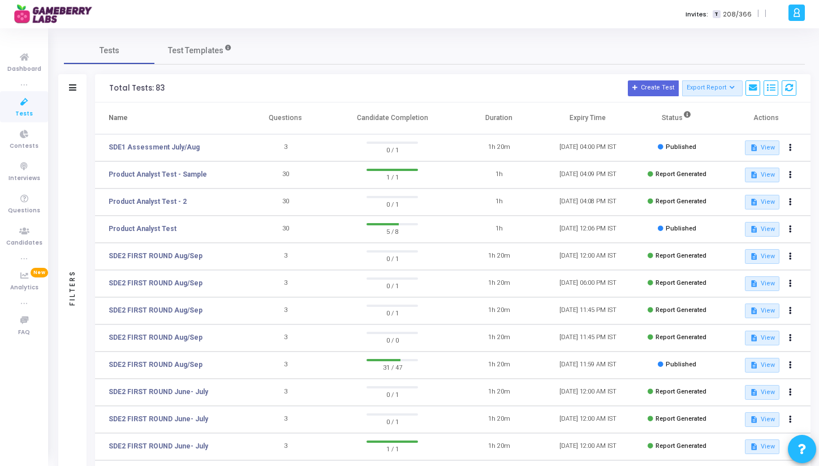
click at [74, 117] on div "Filters" at bounding box center [72, 287] width 28 height 370
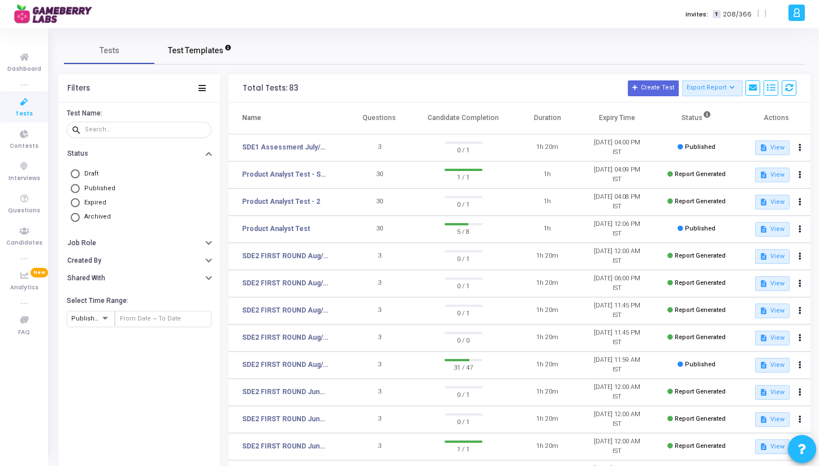
click at [189, 53] on span "Test Templates" at bounding box center [195, 51] width 55 height 12
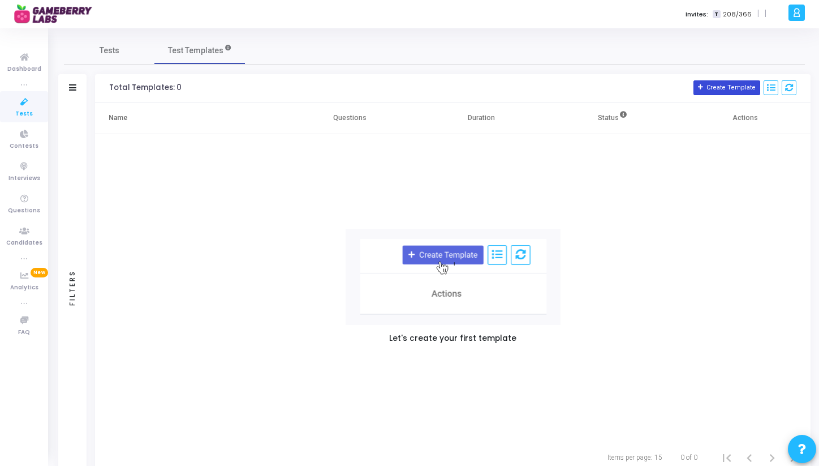
click at [712, 87] on button "Create Template" at bounding box center [726, 87] width 67 height 15
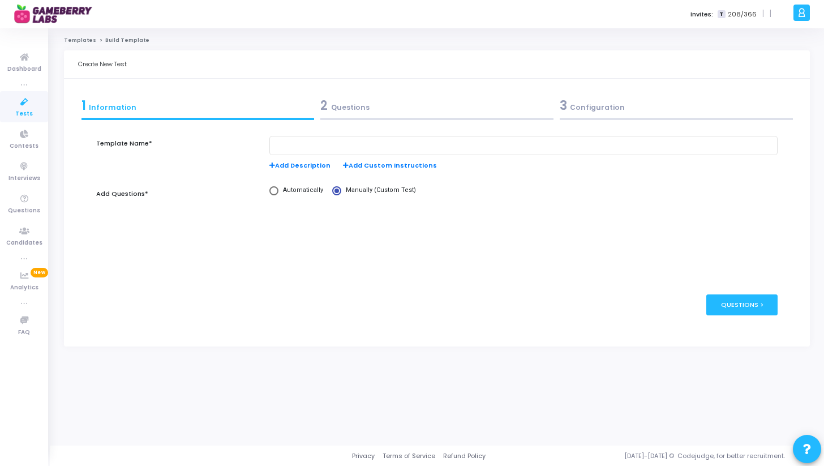
click at [295, 191] on span "Automatically" at bounding box center [300, 191] width 45 height 10
click at [278, 191] on input "Automatically" at bounding box center [273, 190] width 9 height 9
radio input "true"
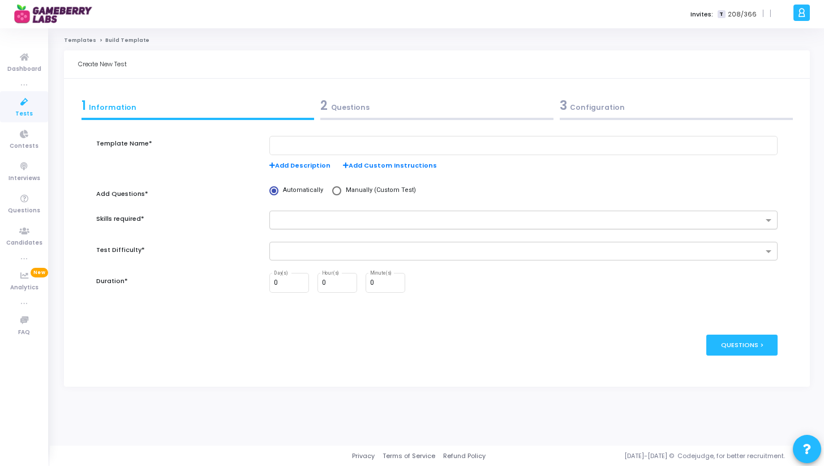
click at [327, 217] on input "text" at bounding box center [518, 221] width 487 height 10
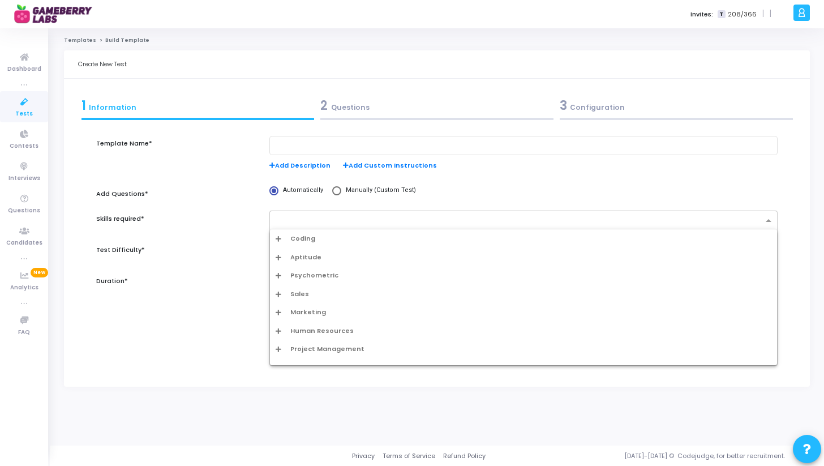
click at [311, 240] on span "Coding" at bounding box center [302, 239] width 25 height 10
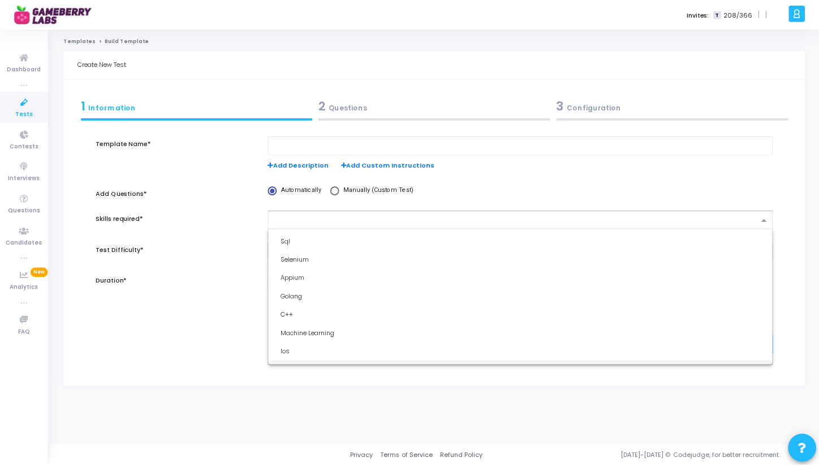
scroll to position [97, 0]
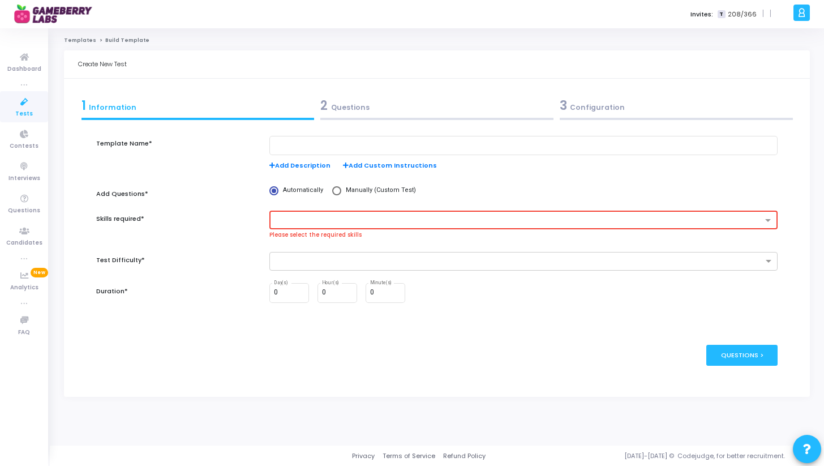
click at [231, 280] on div "Template Name* Add Description Add Custom Instructions Add Questions* Automatic…" at bounding box center [437, 225] width 682 height 179
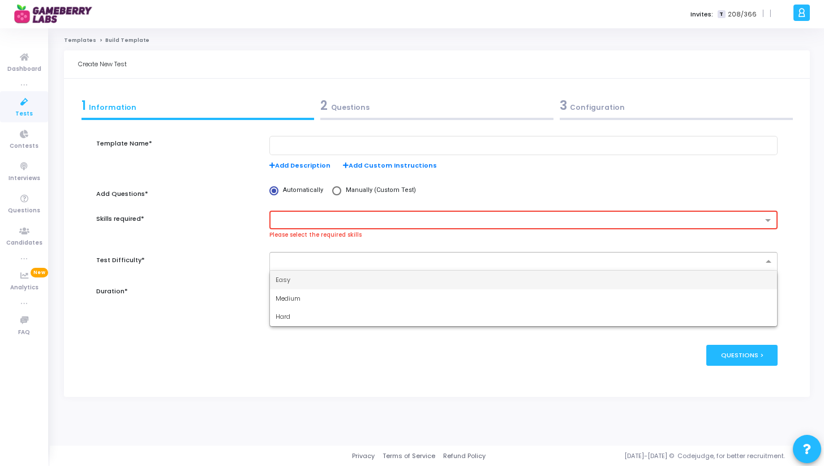
click at [300, 261] on input "text" at bounding box center [518, 262] width 487 height 10
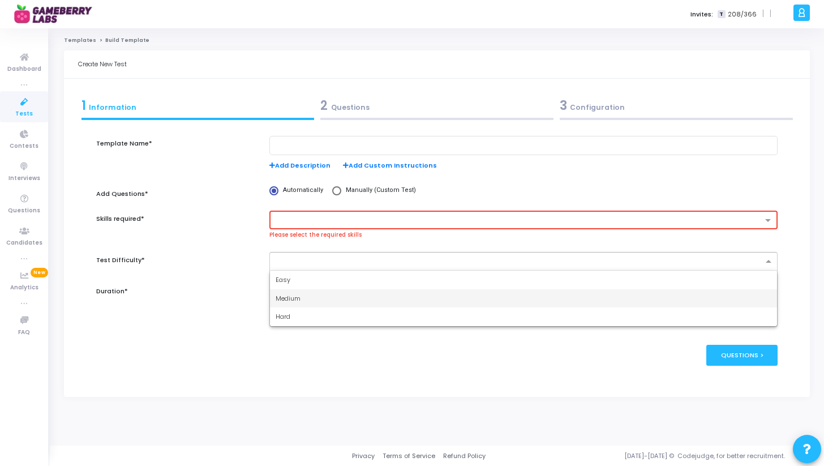
click at [289, 293] on div "Medium" at bounding box center [523, 298] width 507 height 19
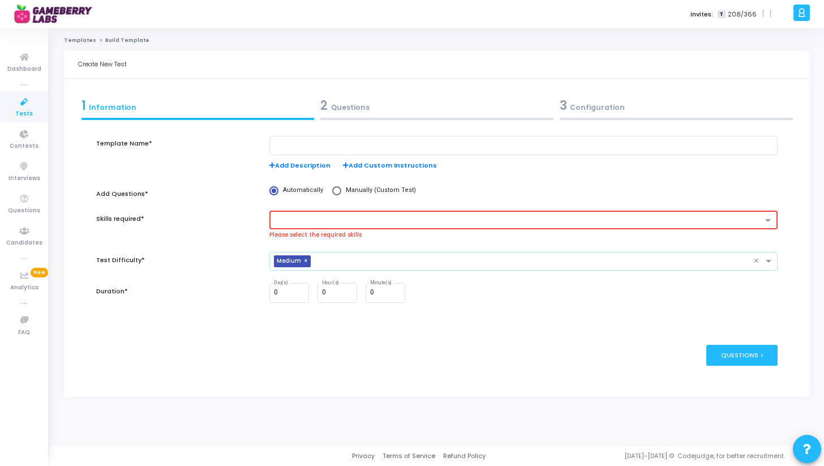
click at [238, 294] on div "Duration*" at bounding box center [177, 299] width 173 height 32
click at [331, 106] on div "2 Questions" at bounding box center [436, 105] width 233 height 19
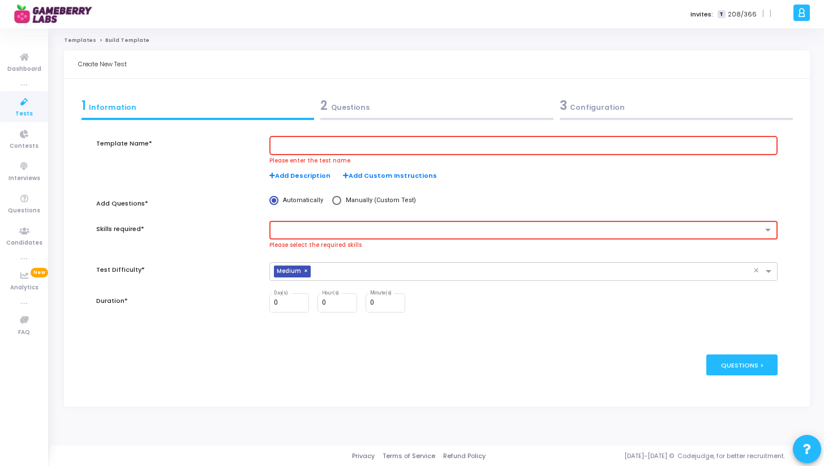
click at [265, 106] on div "1 Information" at bounding box center [197, 105] width 233 height 19
click at [29, 109] on span "Tests" at bounding box center [24, 114] width 18 height 10
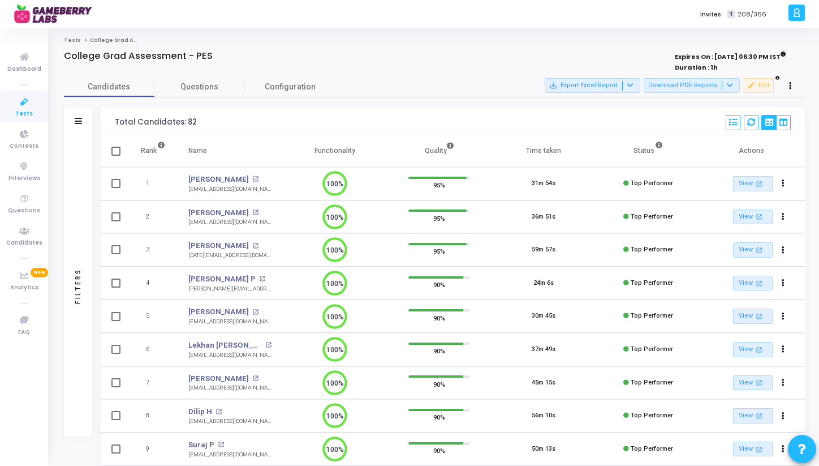
click at [205, 84] on span "Questions" at bounding box center [199, 87] width 91 height 12
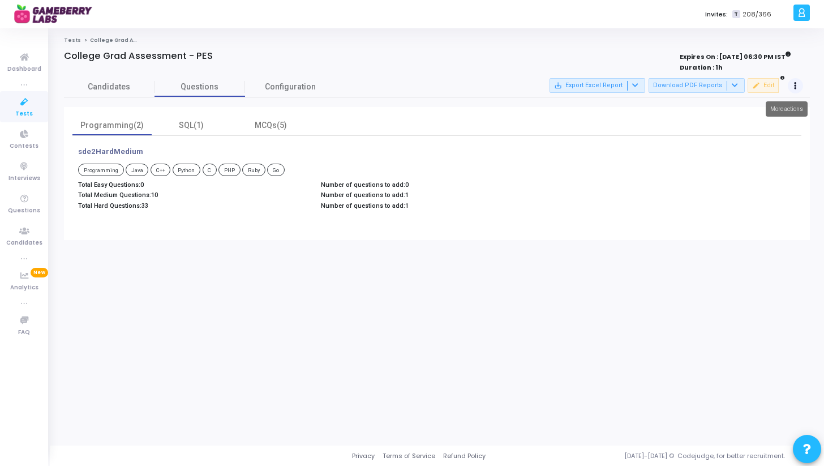
click at [795, 85] on icon at bounding box center [795, 86] width 3 height 6
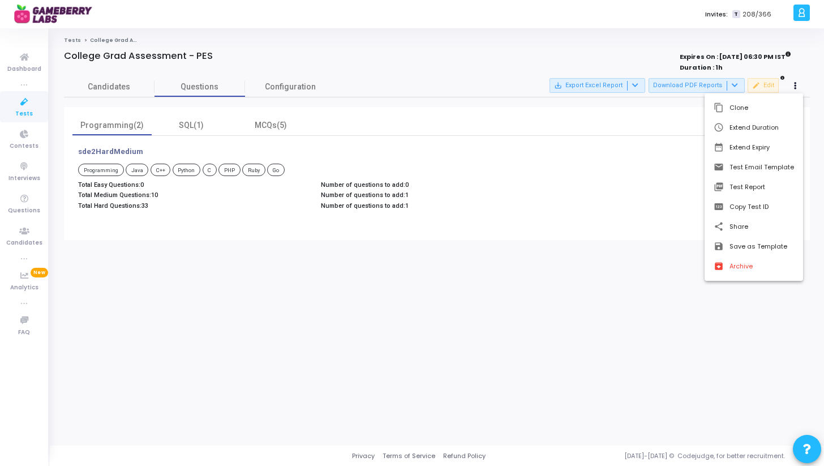
click at [667, 112] on div at bounding box center [412, 233] width 824 height 466
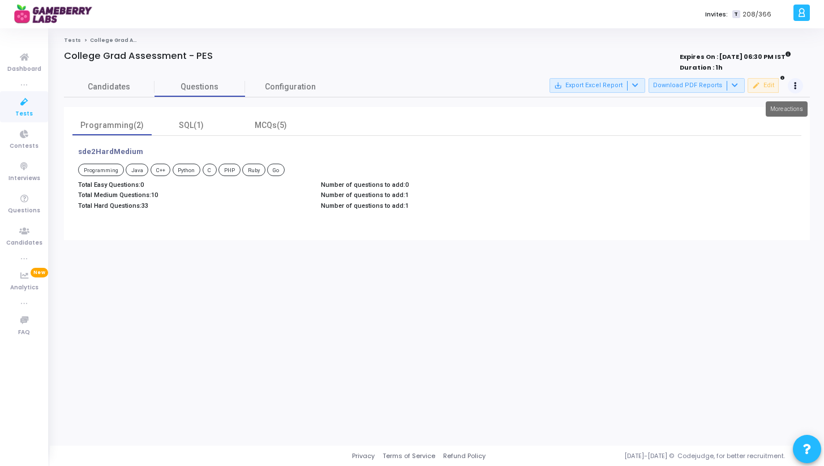
click at [795, 87] on icon at bounding box center [795, 86] width 3 height 6
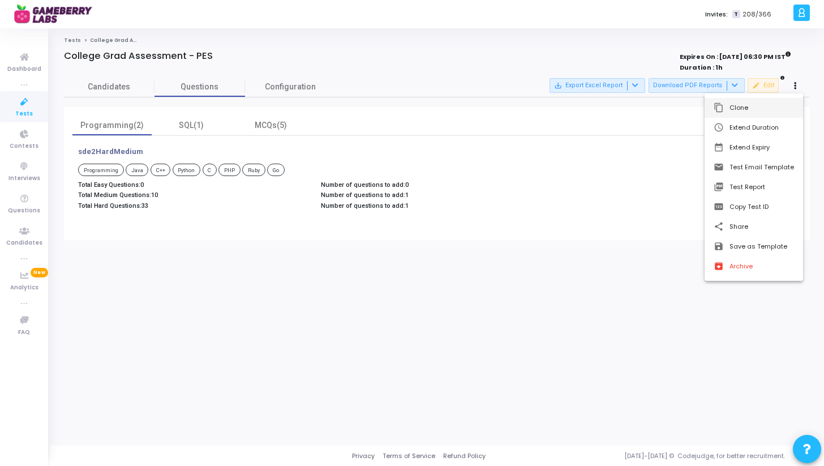
click at [740, 110] on button "content_copy Clone" at bounding box center [753, 108] width 98 height 20
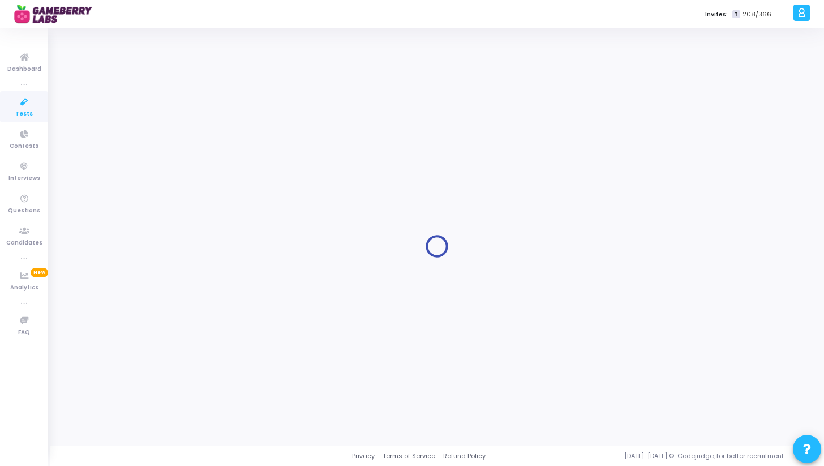
type input "College Grad Assessment - PES"
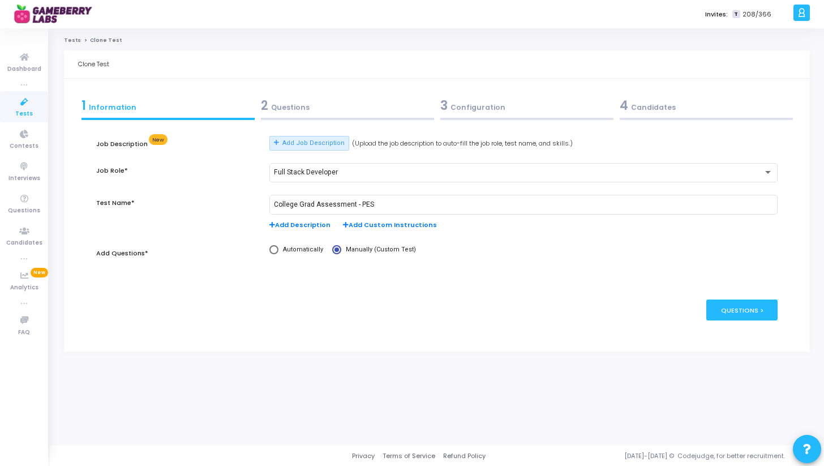
click at [321, 105] on div "2 Questions" at bounding box center [347, 105] width 173 height 19
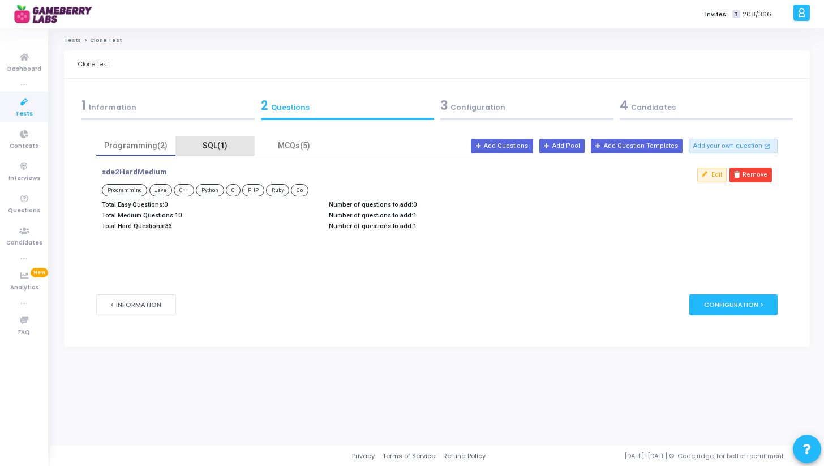
click at [220, 148] on div "SQL(1)" at bounding box center [215, 146] width 66 height 12
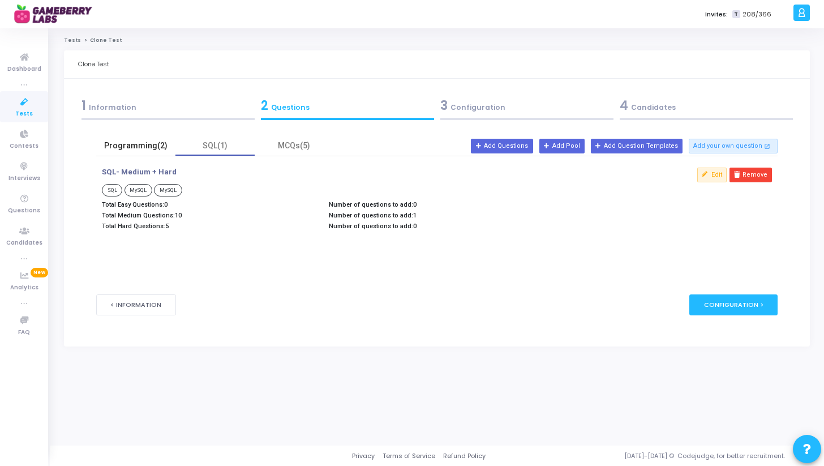
click at [133, 144] on div "Programming(2)" at bounding box center [136, 146] width 66 height 12
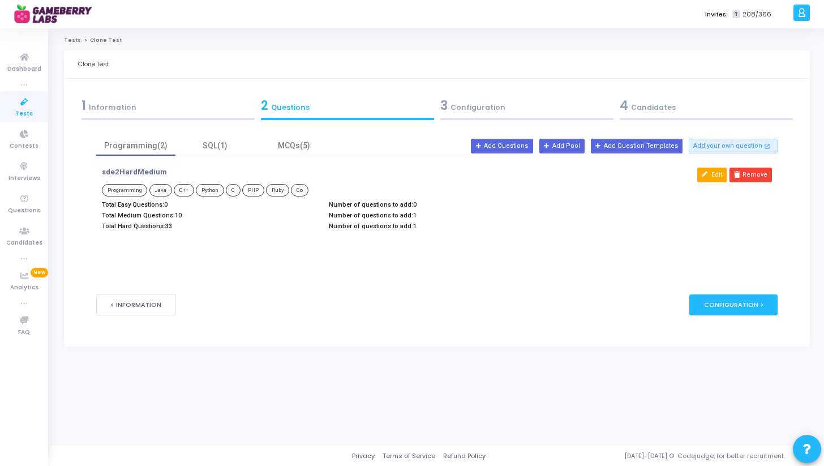
click at [715, 176] on button "Edit" at bounding box center [711, 174] width 29 height 15
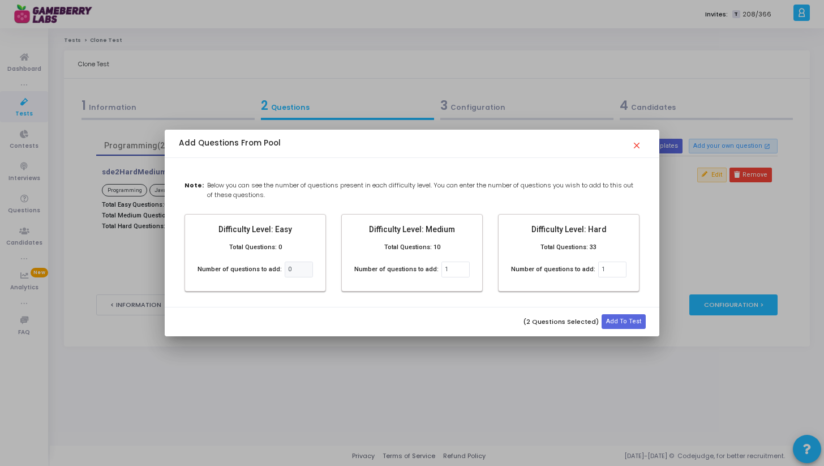
click at [631, 145] on mat-icon "close" at bounding box center [638, 142] width 14 height 14
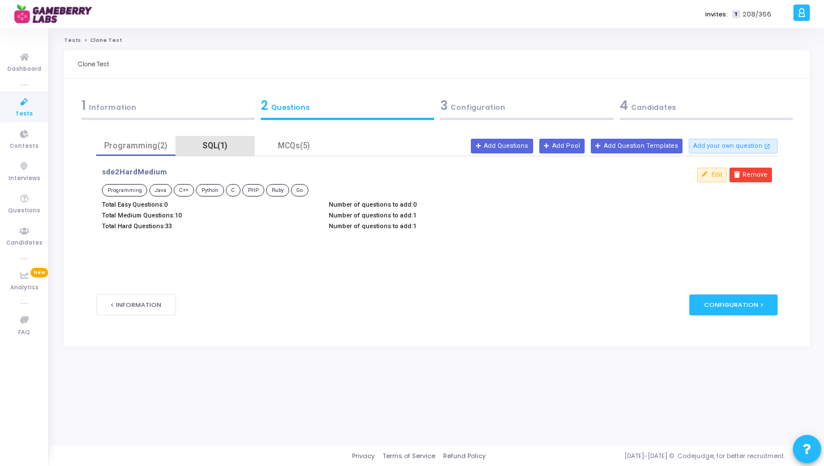
click at [216, 141] on div "SQL(1)" at bounding box center [215, 146] width 66 height 12
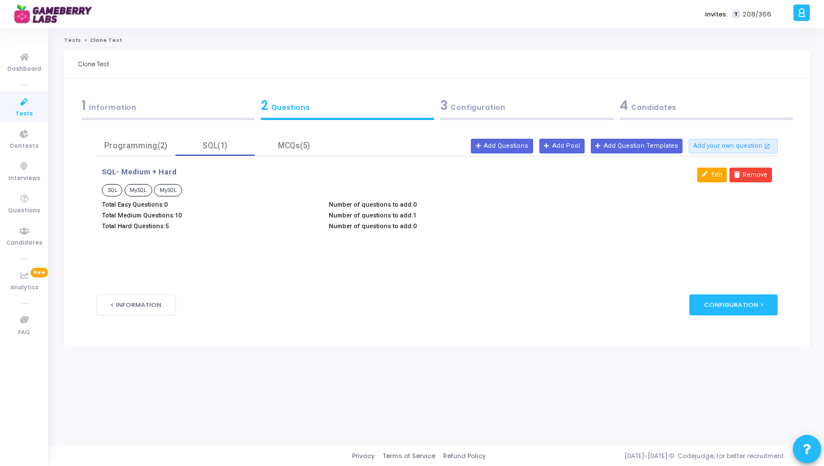
click at [717, 176] on button "Edit" at bounding box center [711, 174] width 29 height 15
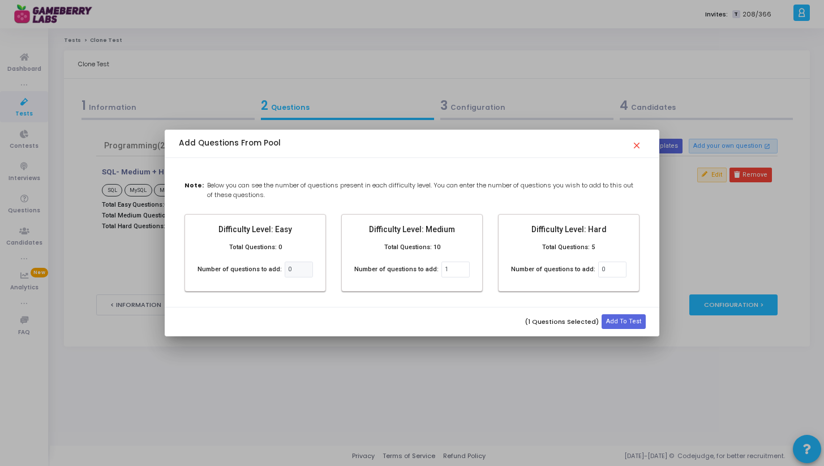
click at [435, 229] on mat-card-title "Difficulty Level: Medium" at bounding box center [412, 229] width 122 height 12
click at [637, 149] on span "close" at bounding box center [638, 143] width 14 height 16
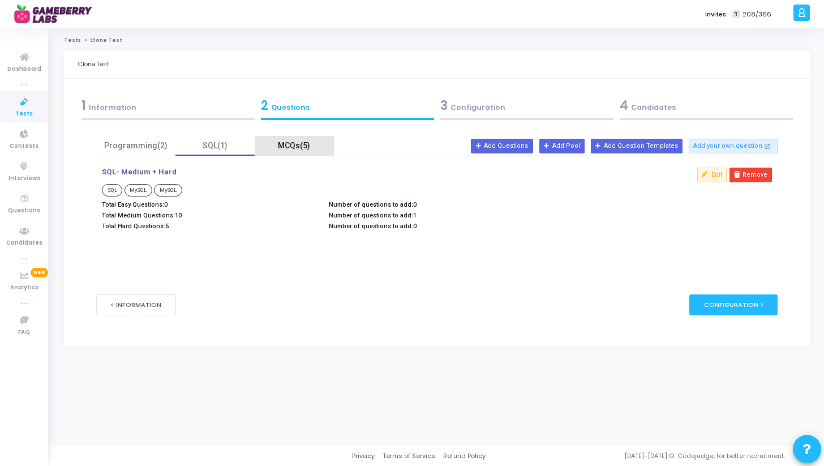
click at [308, 144] on div "MCQs(5)" at bounding box center [294, 146] width 66 height 12
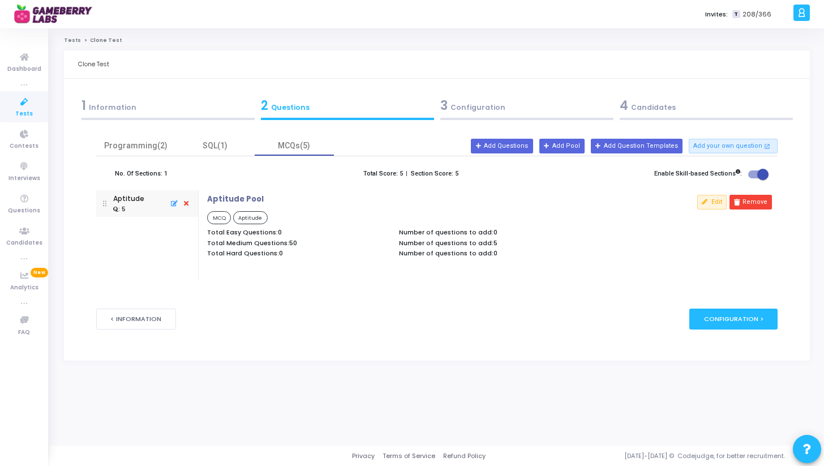
click at [221, 201] on p "Aptitude Pool" at bounding box center [235, 199] width 57 height 9
click at [713, 205] on button "Edit" at bounding box center [711, 202] width 29 height 15
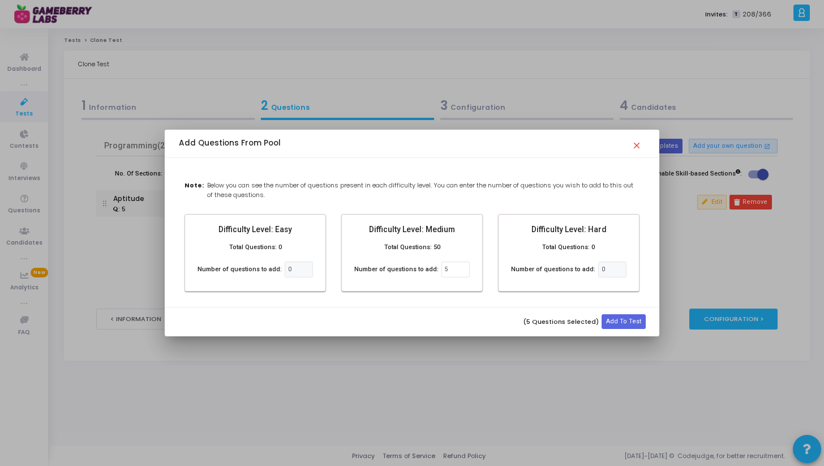
click at [637, 142] on mat-icon "close" at bounding box center [638, 142] width 14 height 14
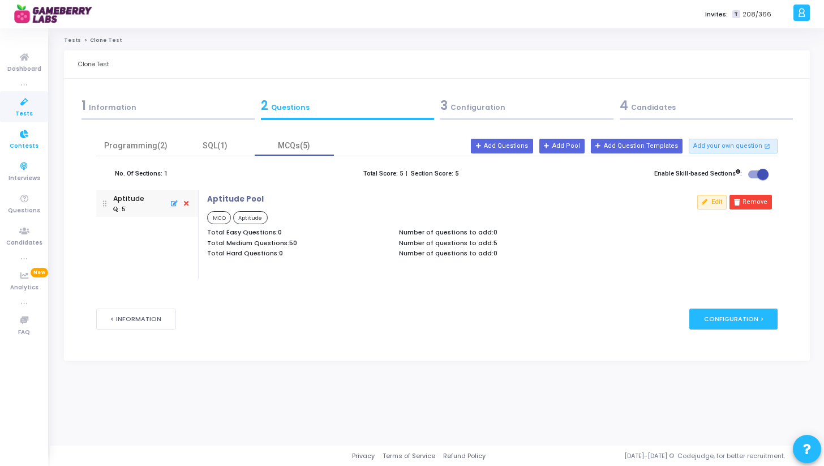
click at [28, 143] on span "Contests" at bounding box center [24, 146] width 29 height 10
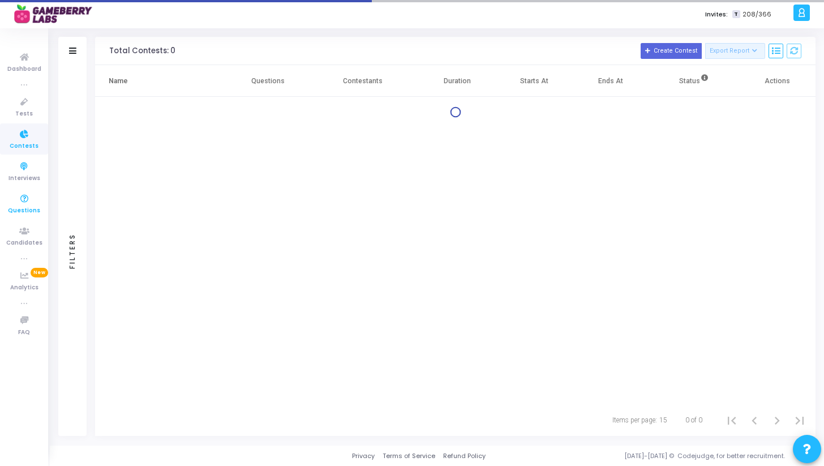
click at [29, 204] on icon at bounding box center [24, 199] width 24 height 14
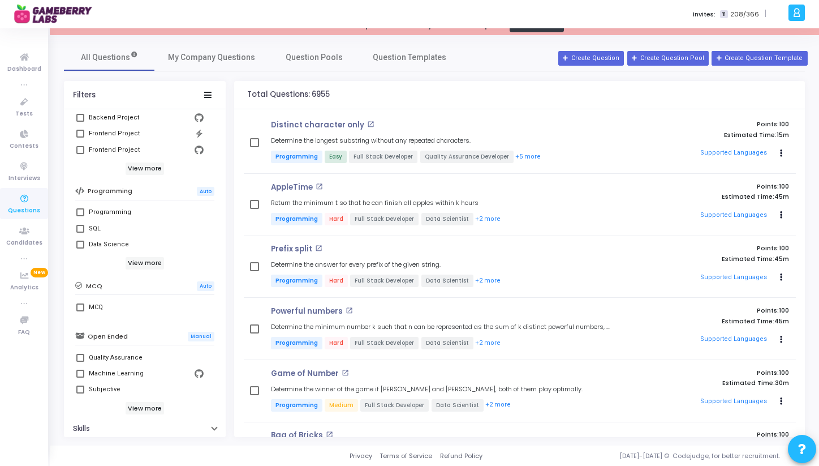
scroll to position [142, 0]
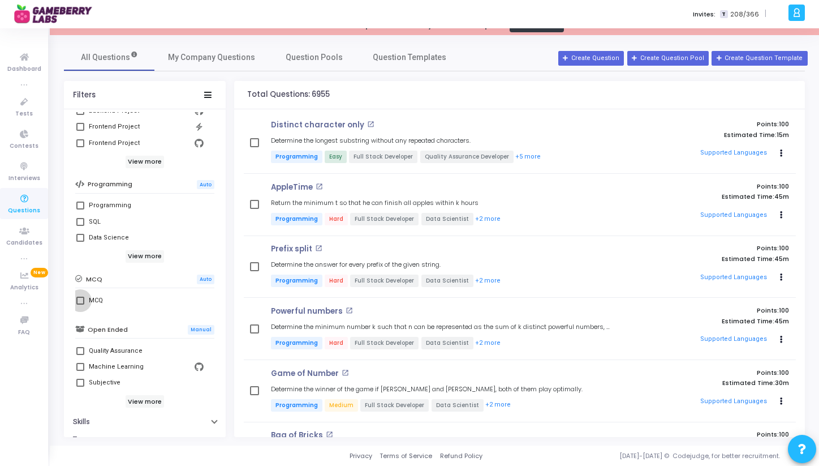
click at [82, 296] on span at bounding box center [80, 300] width 8 height 8
click at [80, 304] on input "MCQ" at bounding box center [80, 304] width 1 height 1
checkbox input "true"
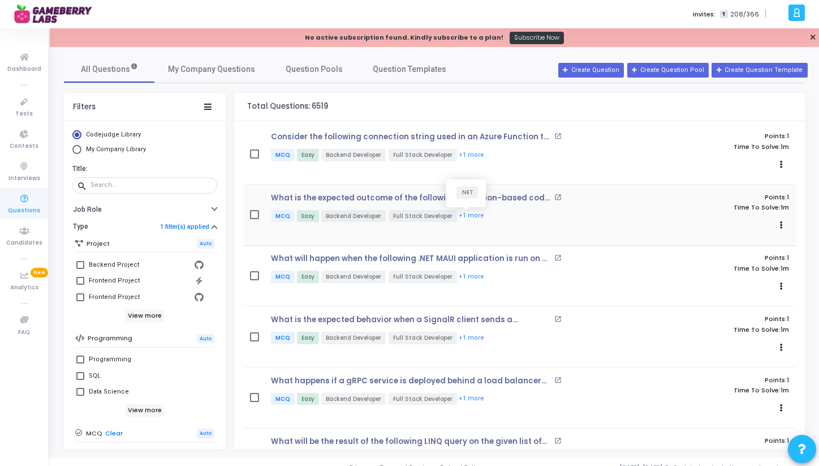
click at [477, 213] on button "+1 more" at bounding box center [471, 215] width 27 height 11
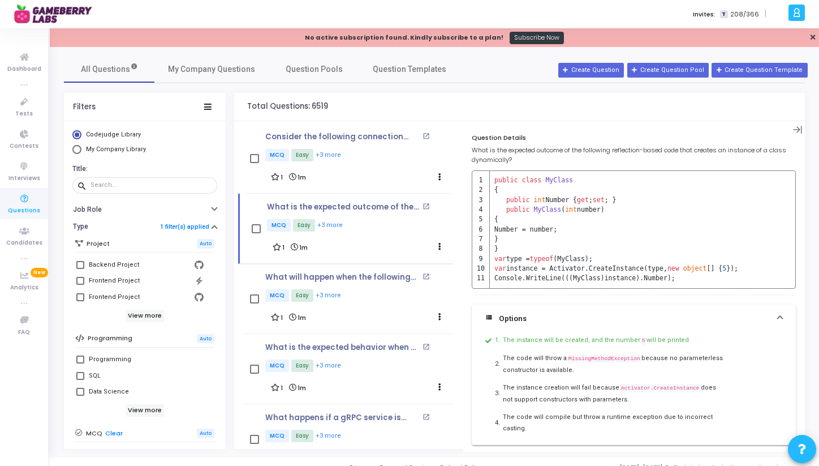
scroll to position [1, 0]
click at [322, 72] on span "Question Pools" at bounding box center [314, 69] width 57 height 12
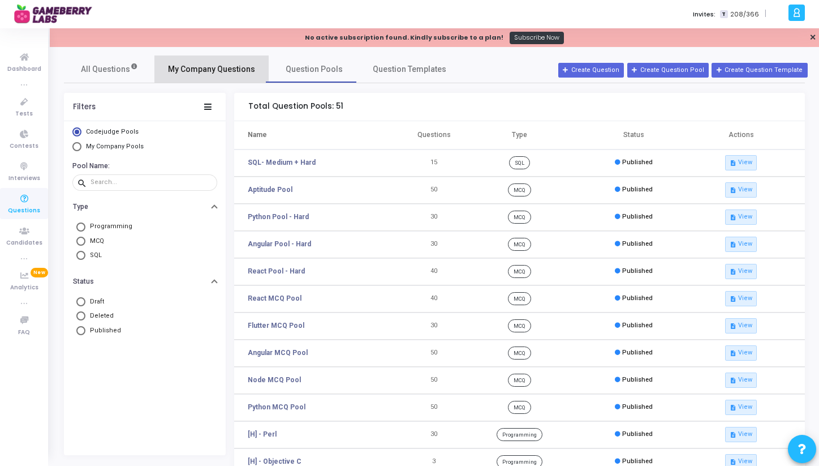
click at [230, 70] on span "My Company Questions" at bounding box center [211, 69] width 87 height 12
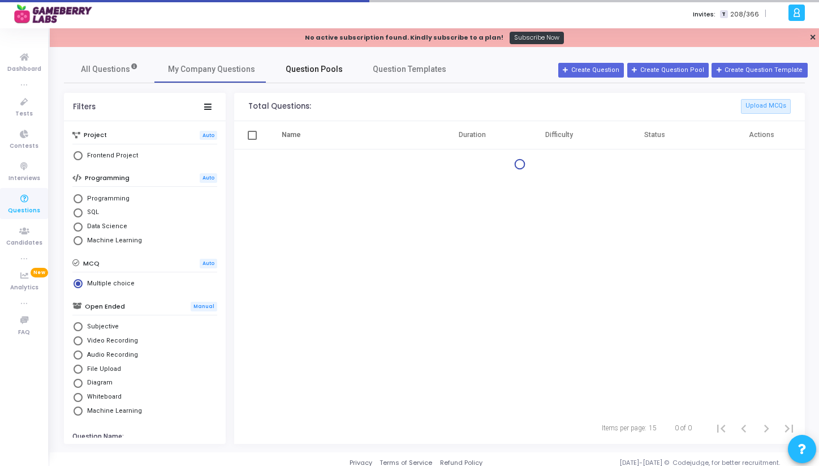
click at [327, 64] on span "Question Pools" at bounding box center [314, 69] width 57 height 12
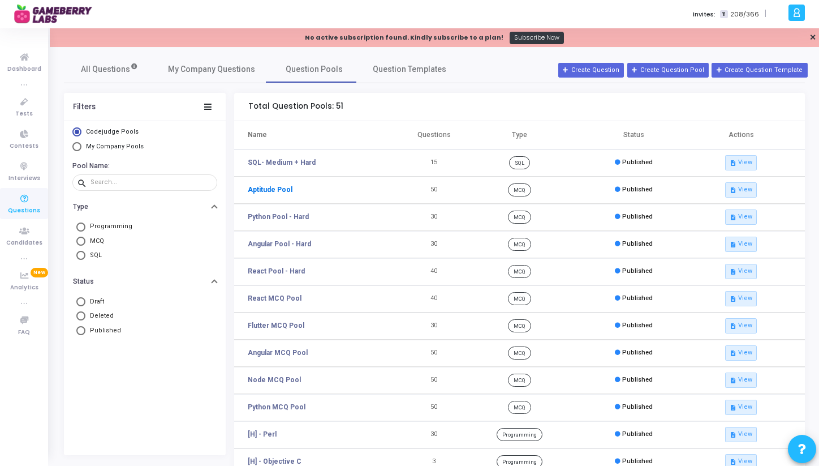
click at [269, 189] on link "Aptitude Pool" at bounding box center [270, 189] width 45 height 10
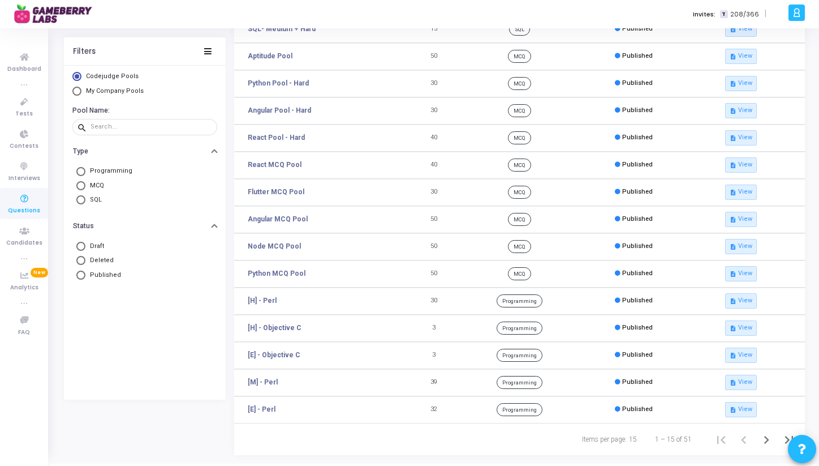
scroll to position [152, 0]
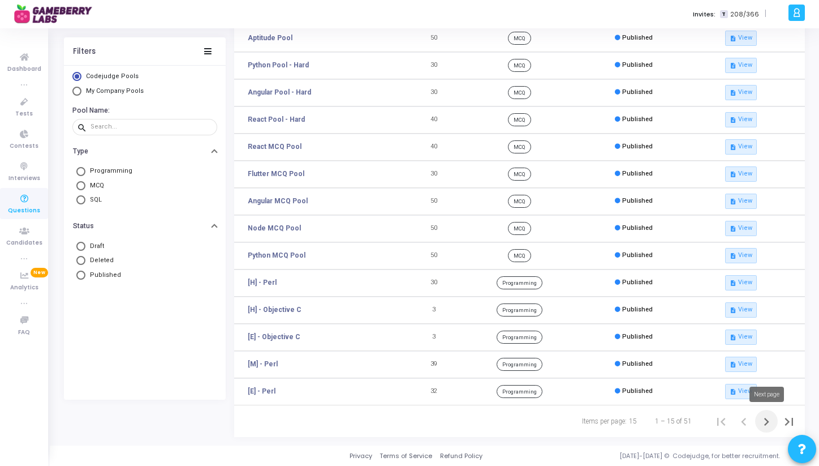
click at [762, 421] on icon "Next page" at bounding box center [767, 421] width 16 height 16
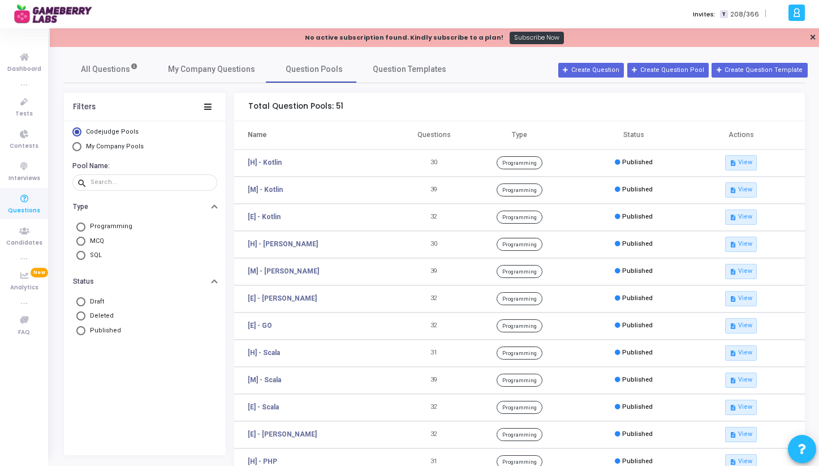
scroll to position [152, 0]
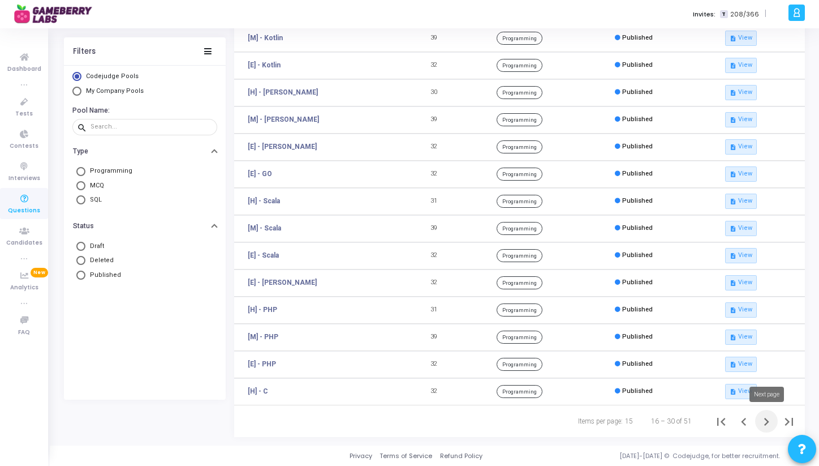
click at [763, 423] on icon "Next page" at bounding box center [767, 421] width 16 height 16
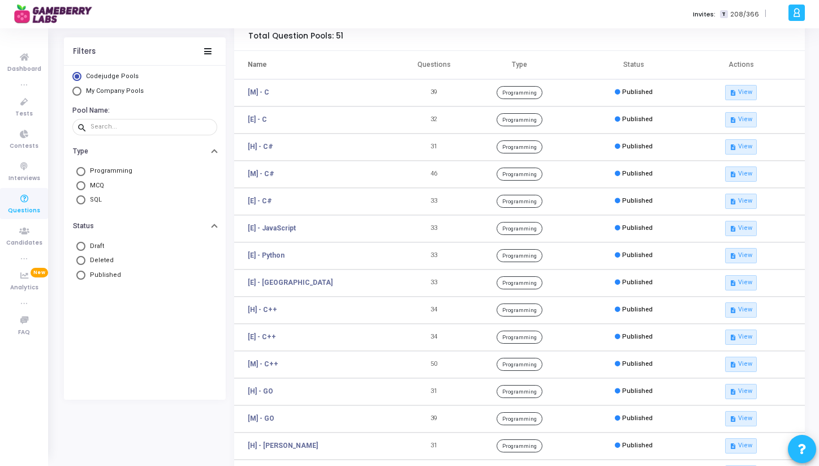
scroll to position [152, 0]
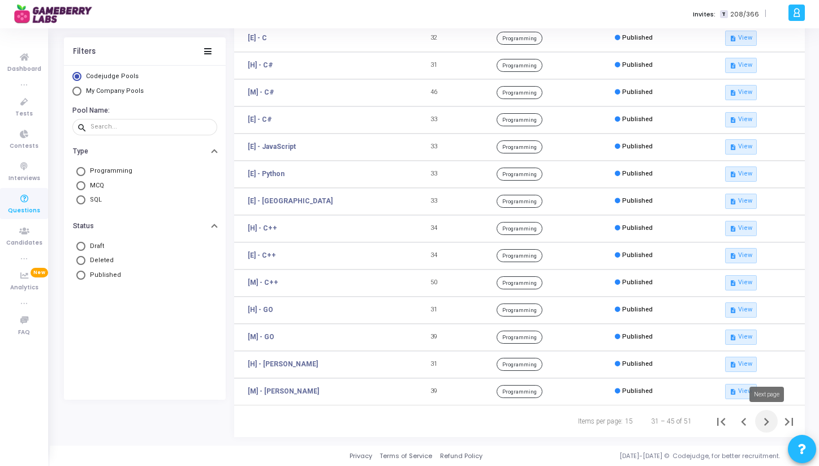
click at [767, 419] on icon "Next page" at bounding box center [766, 421] width 5 height 8
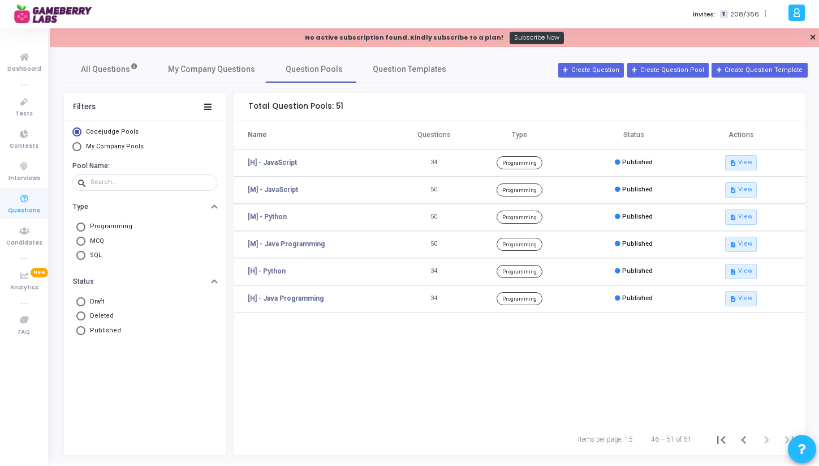
scroll to position [18, 0]
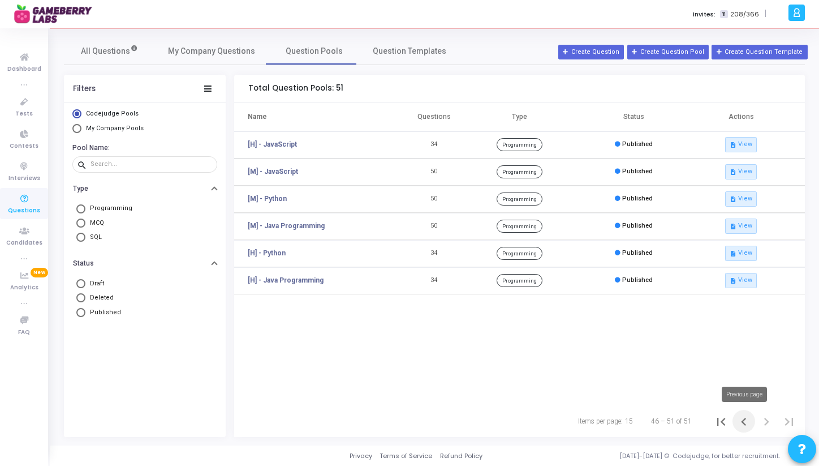
click at [742, 423] on icon "Previous page" at bounding box center [744, 421] width 16 height 16
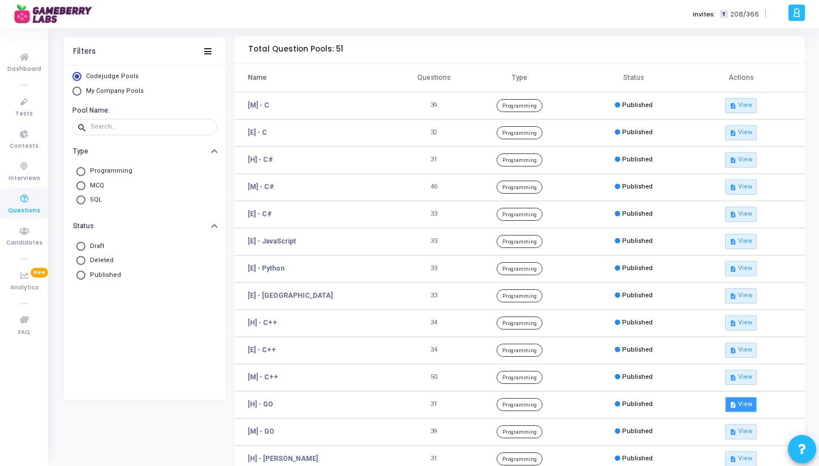
scroll to position [152, 0]
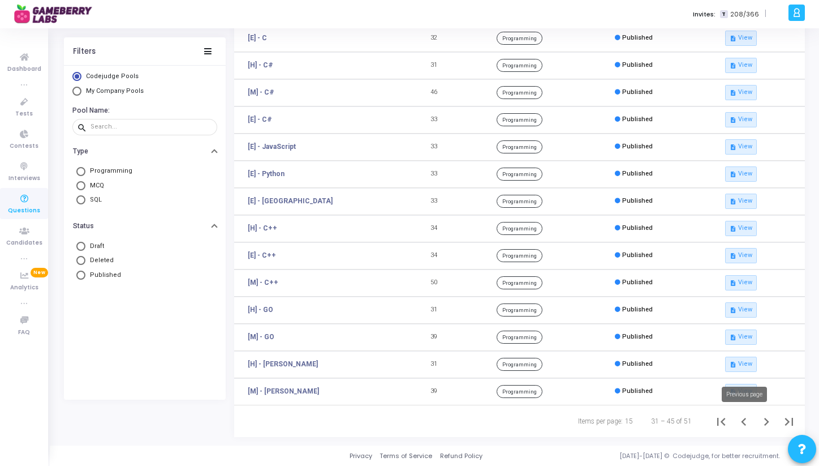
click at [742, 424] on icon "Previous page" at bounding box center [744, 421] width 16 height 16
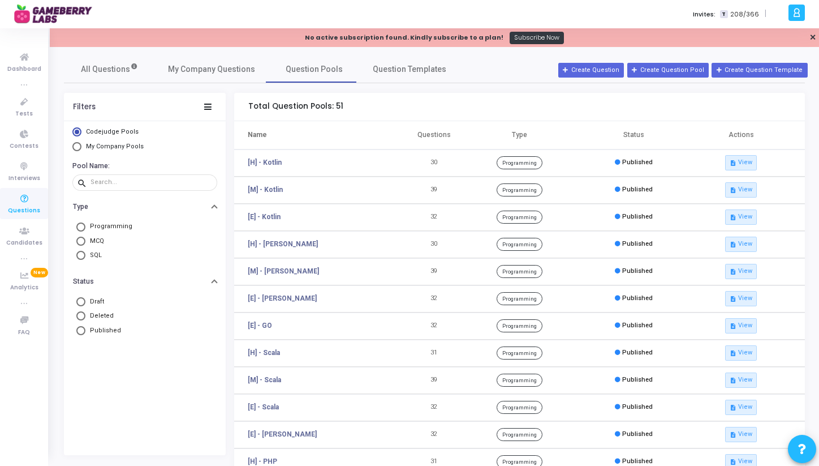
scroll to position [152, 0]
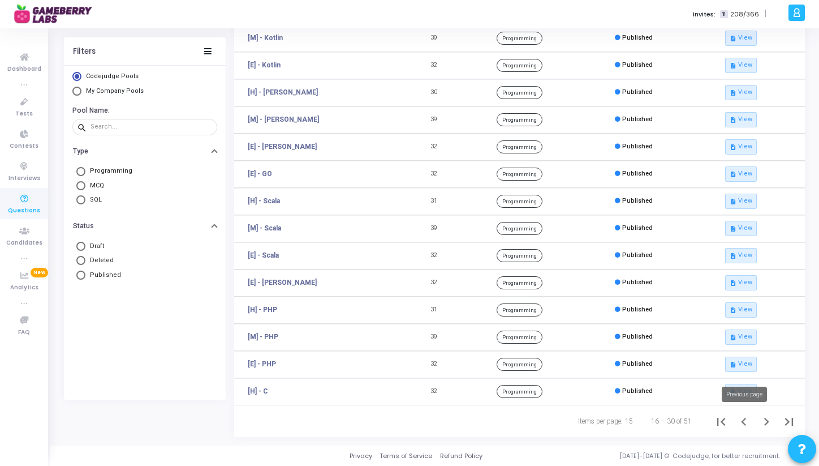
click at [742, 421] on icon "Previous page" at bounding box center [743, 421] width 5 height 8
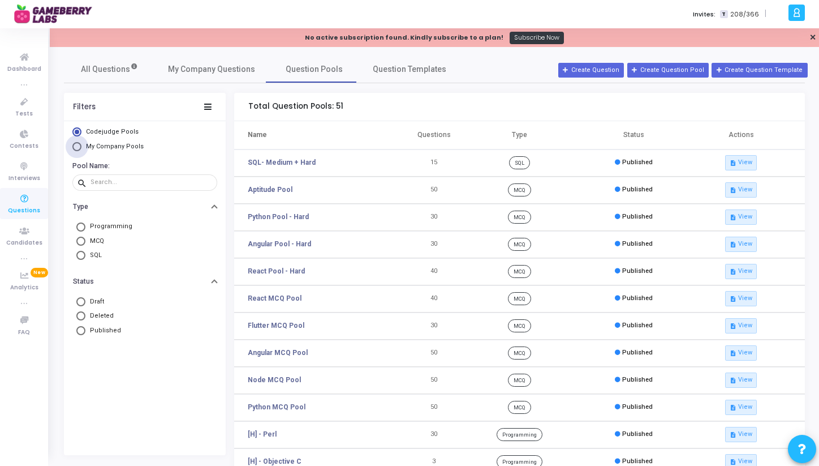
click at [104, 145] on span "My Company Pools" at bounding box center [115, 146] width 58 height 7
click at [81, 145] on input "My Company Pools" at bounding box center [76, 146] width 9 height 9
radio input "true"
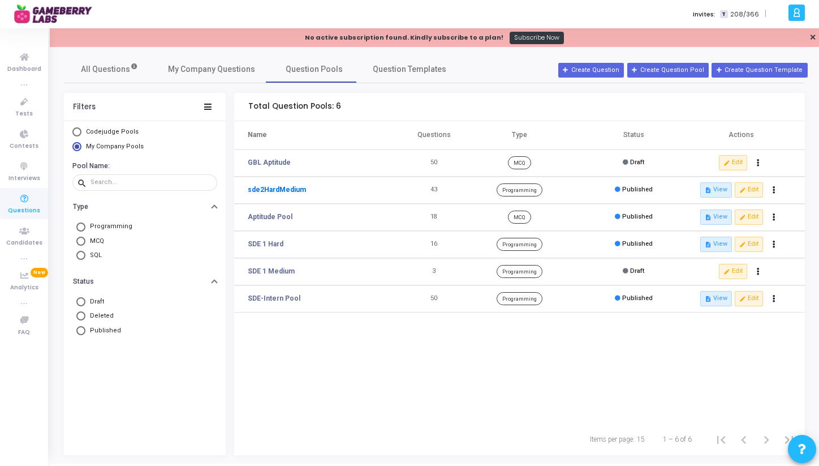
click at [279, 191] on link "sde2HardMedium" at bounding box center [277, 189] width 58 height 10
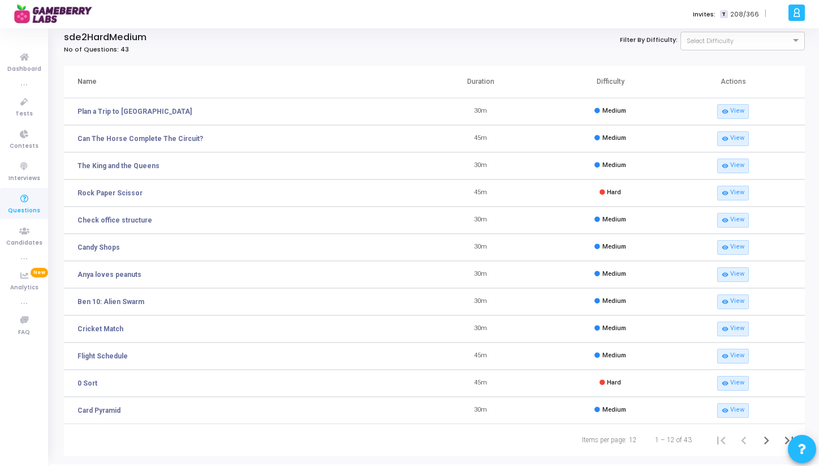
scroll to position [56, 0]
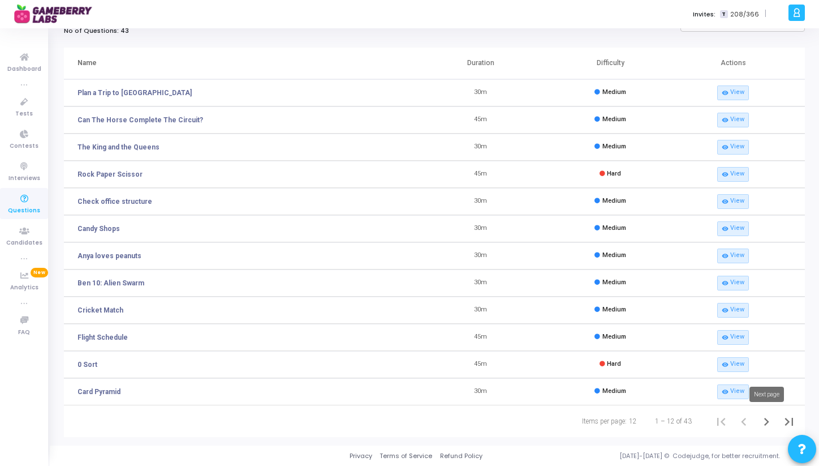
click at [769, 424] on icon "Next page" at bounding box center [767, 421] width 16 height 16
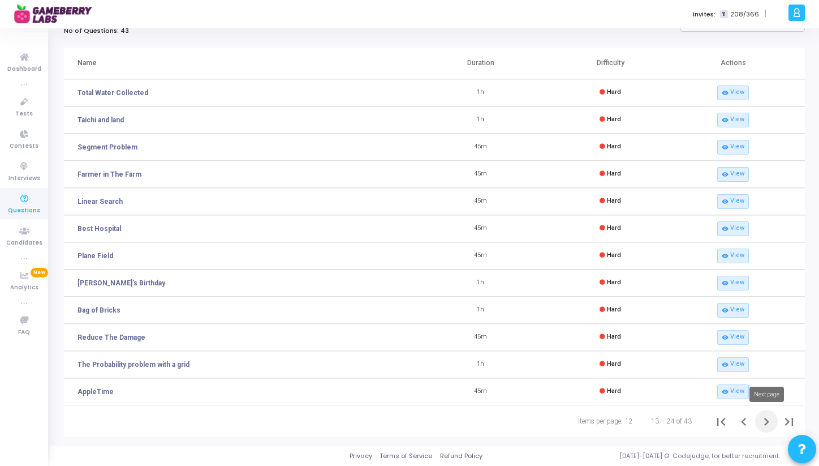
click at [764, 416] on icon "Next page" at bounding box center [767, 421] width 16 height 16
click at [769, 421] on icon "Next page" at bounding box center [767, 421] width 16 height 16
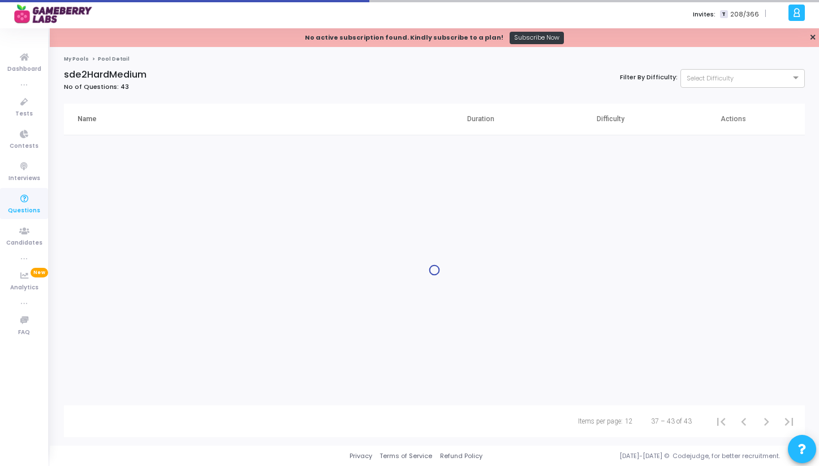
scroll to position [0, 0]
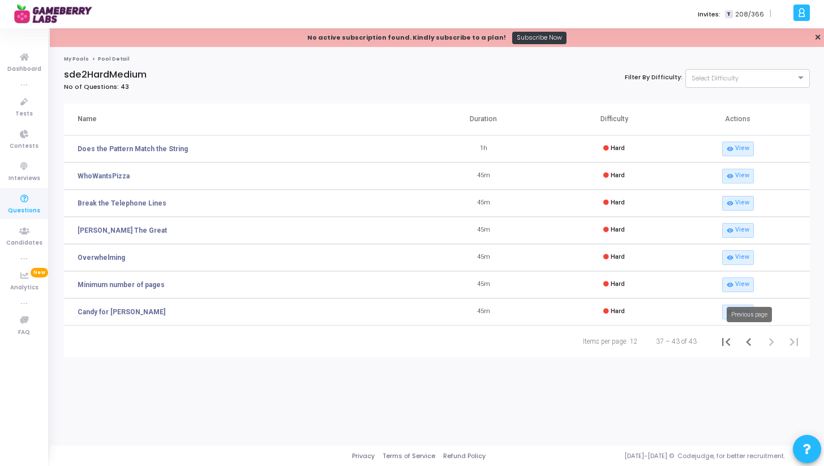
click at [747, 344] on icon "Previous page" at bounding box center [748, 342] width 16 height 16
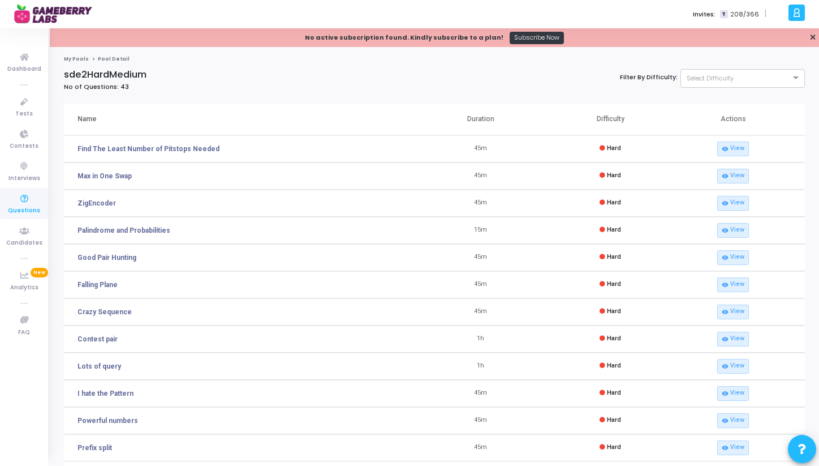
scroll to position [56, 0]
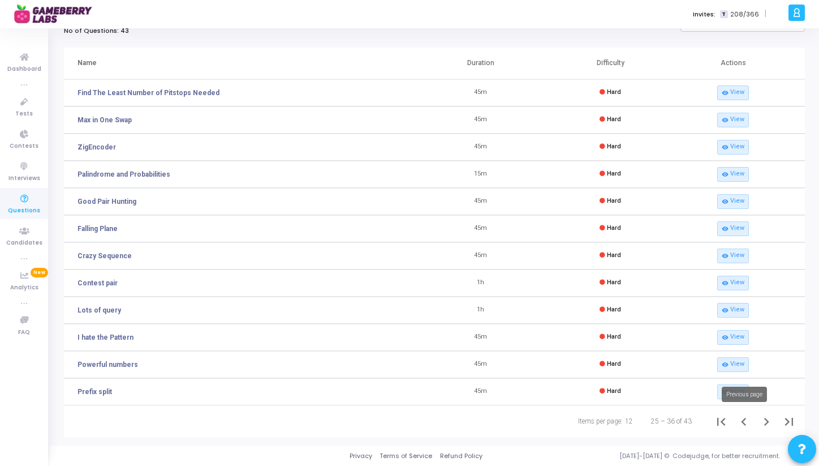
click at [744, 425] on icon "Previous page" at bounding box center [743, 421] width 5 height 8
click at [742, 421] on icon "Previous page" at bounding box center [743, 421] width 5 height 8
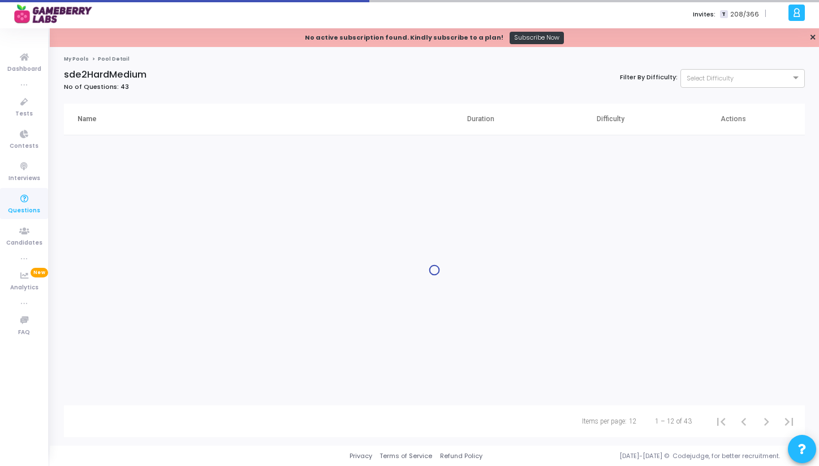
scroll to position [0, 0]
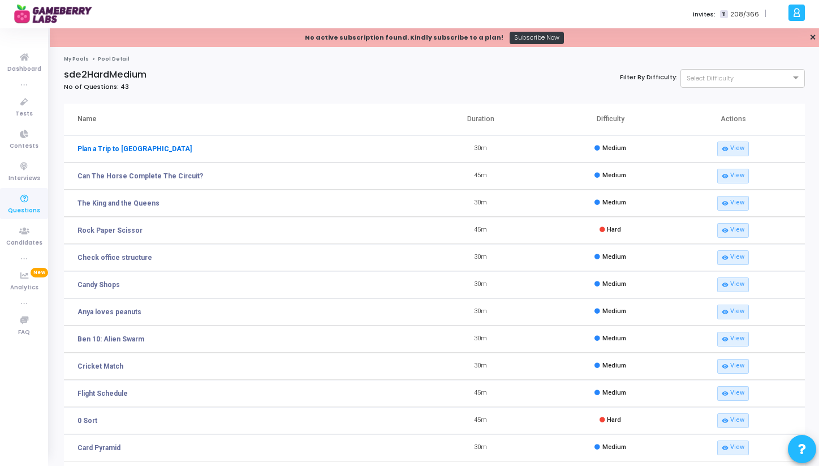
click at [115, 147] on link "Plan a Trip to [GEOGRAPHIC_DATA]" at bounding box center [134, 149] width 114 height 10
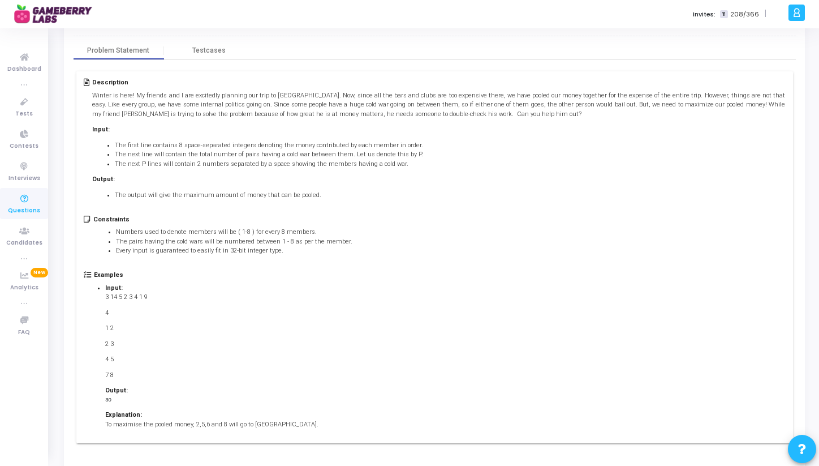
scroll to position [92, 0]
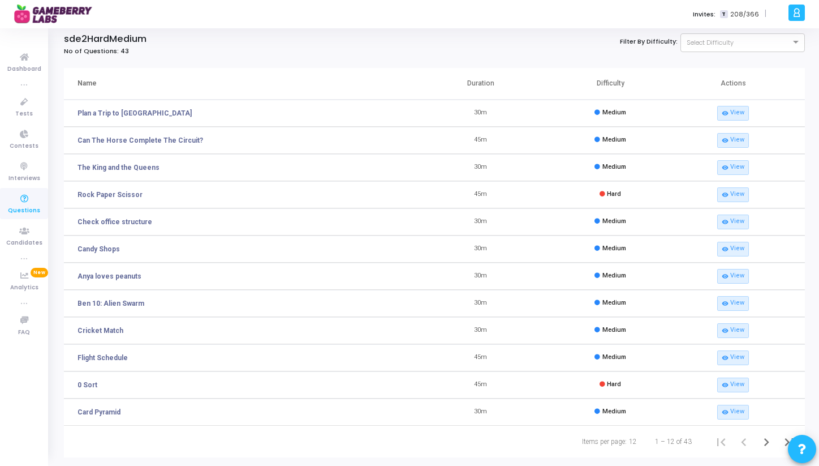
scroll to position [56, 0]
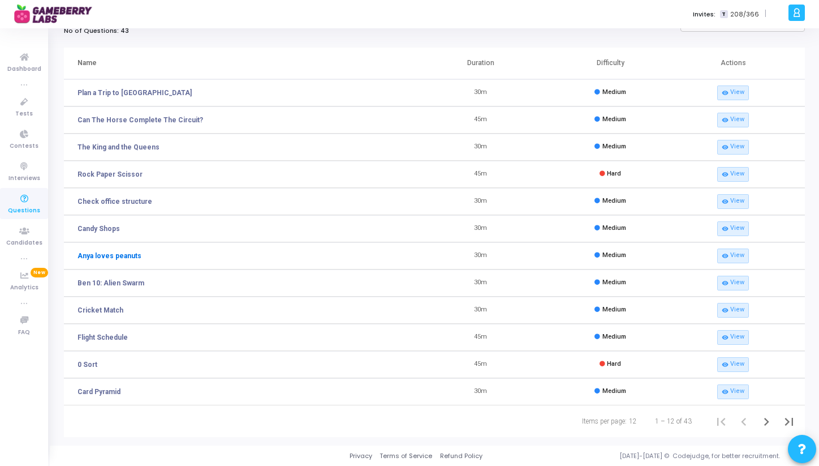
click at [109, 254] on link "Anya loves peanuts" at bounding box center [109, 256] width 64 height 10
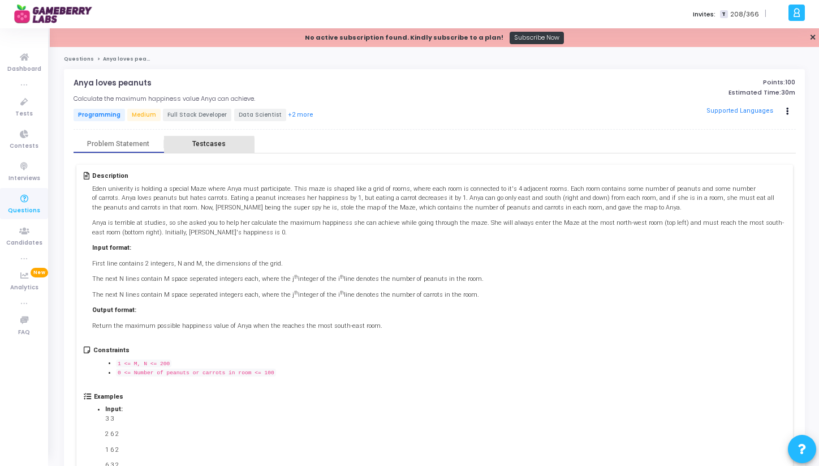
click at [194, 146] on div "Testcases" at bounding box center [208, 144] width 33 height 8
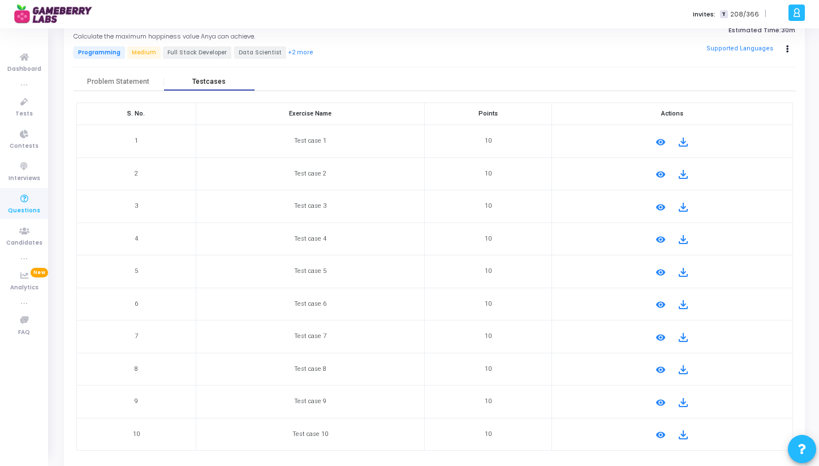
scroll to position [112, 0]
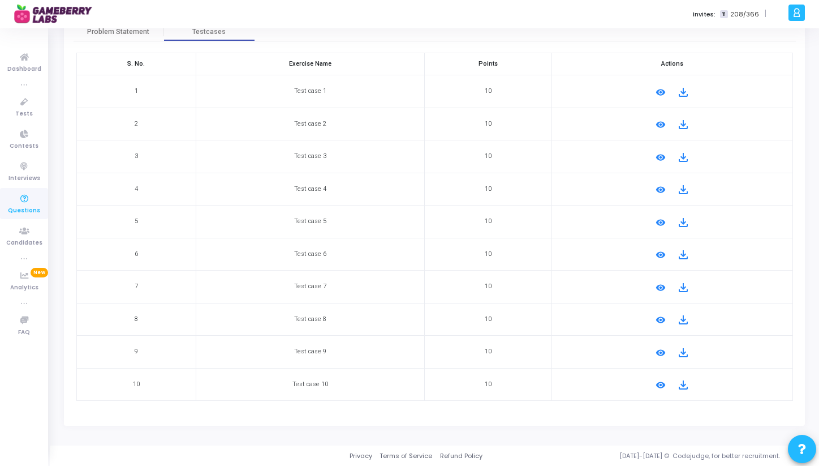
click at [658, 385] on mat-icon "remove_red_eye" at bounding box center [661, 385] width 14 height 14
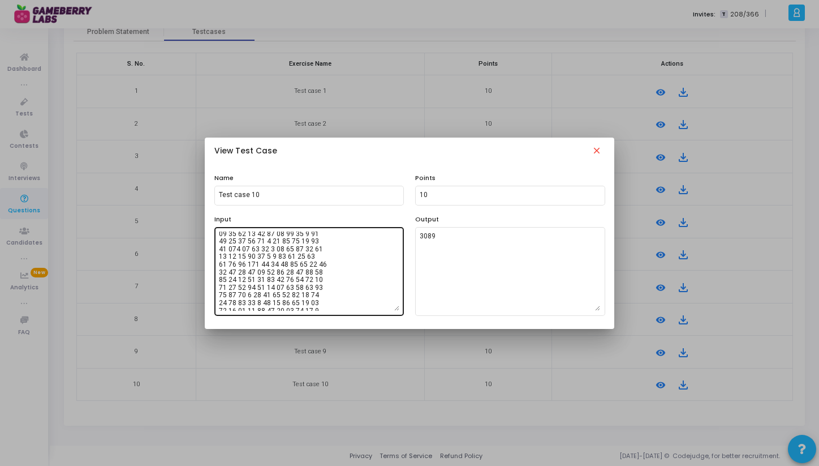
scroll to position [2494, 0]
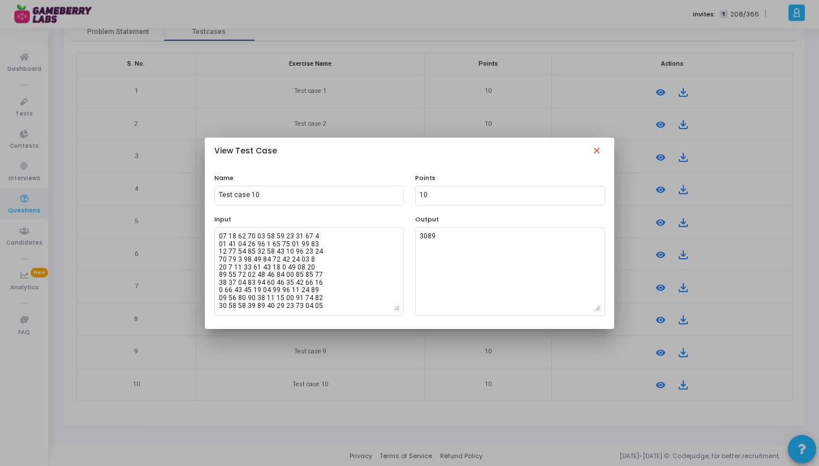
click at [597, 153] on mat-icon "close" at bounding box center [597, 152] width 14 height 14
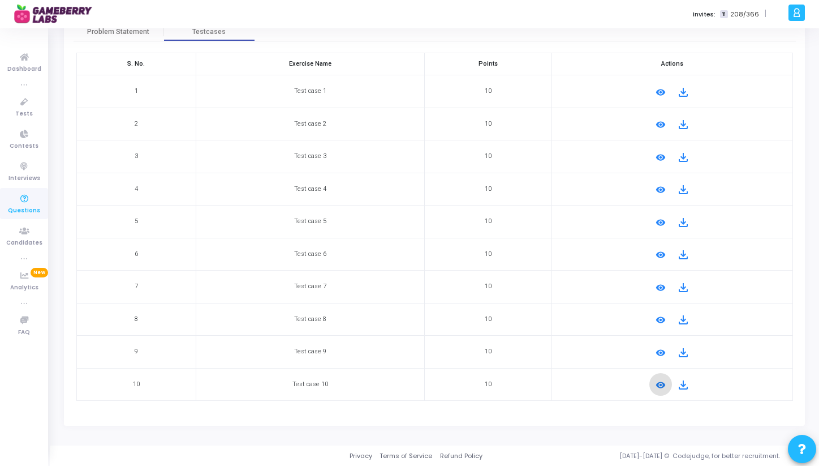
scroll to position [0, 0]
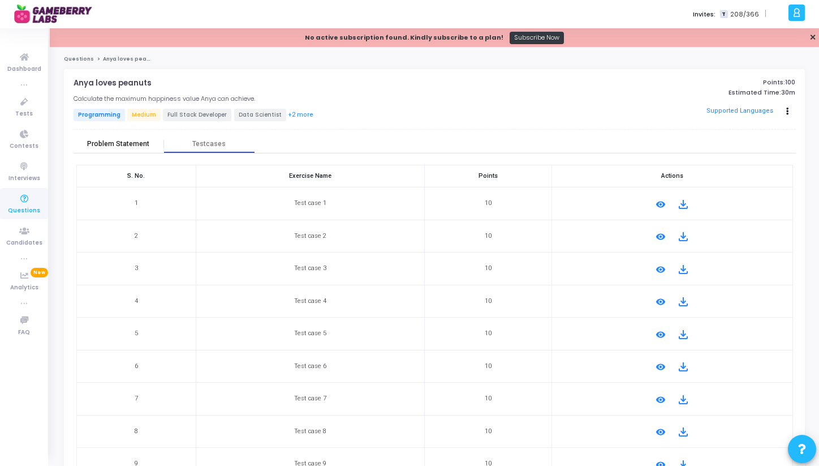
click at [102, 145] on div "Problem Statement" at bounding box center [118, 144] width 62 height 8
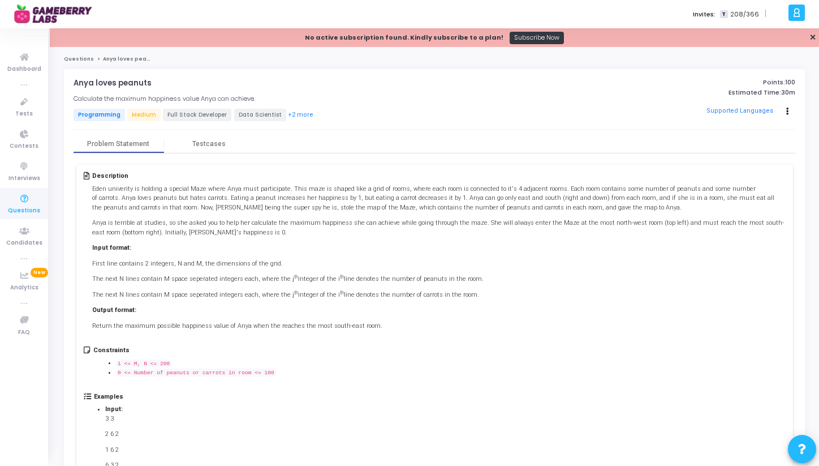
click at [79, 57] on link "Questions" at bounding box center [79, 58] width 30 height 7
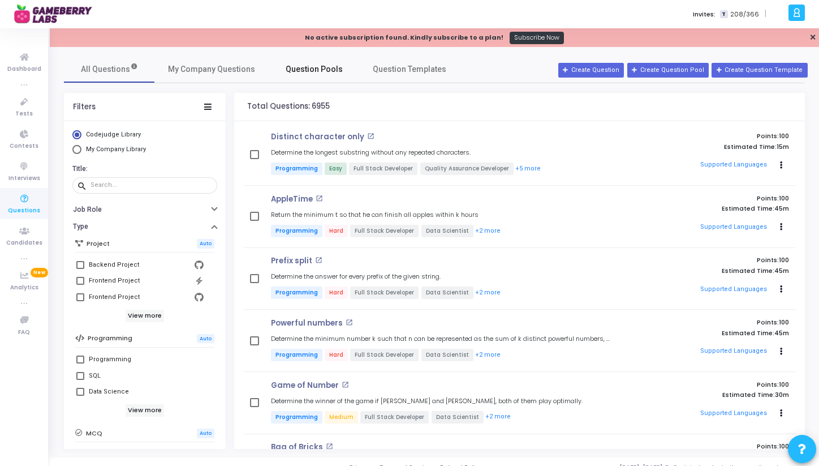
click at [299, 73] on span "Question Pools" at bounding box center [314, 69] width 57 height 12
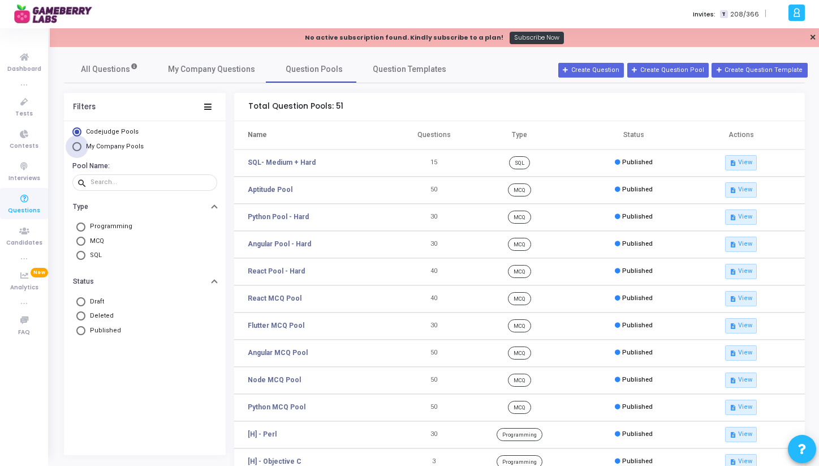
click at [92, 144] on span "My Company Pools" at bounding box center [115, 146] width 58 height 7
click at [81, 144] on input "My Company Pools" at bounding box center [76, 146] width 9 height 9
radio input "true"
